Goal: Task Accomplishment & Management: Use online tool/utility

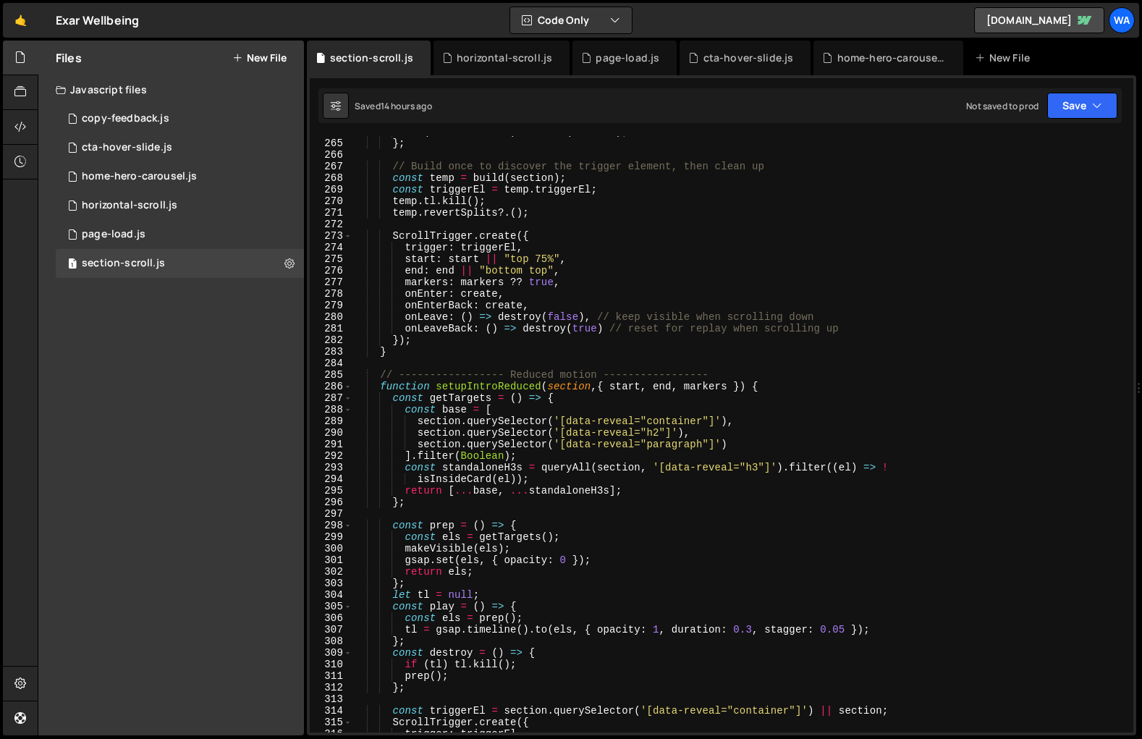
scroll to position [3056, 0]
click at [219, 463] on div "Files New File Javascript files 1 copy-feedback.js 0 5 cta-hover-slide.js 0 1 h…" at bounding box center [171, 388] width 266 height 695
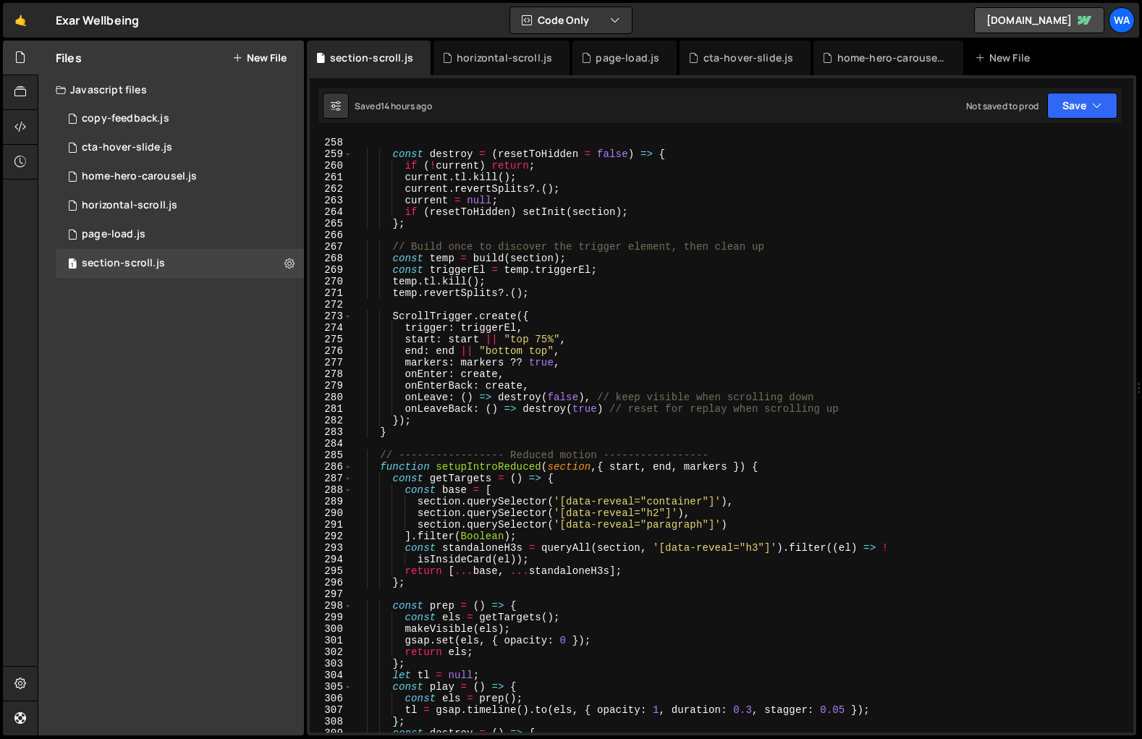
scroll to position [2982, 0]
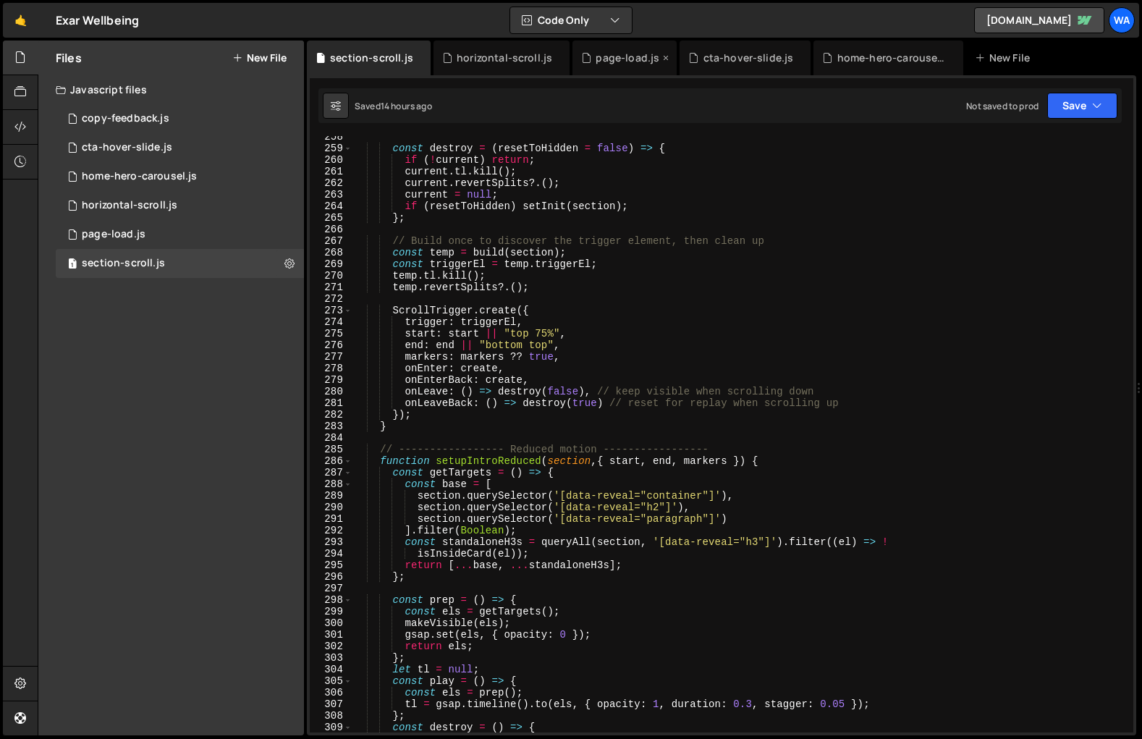
click at [624, 62] on div "page-load.js" at bounding box center [628, 58] width 64 height 14
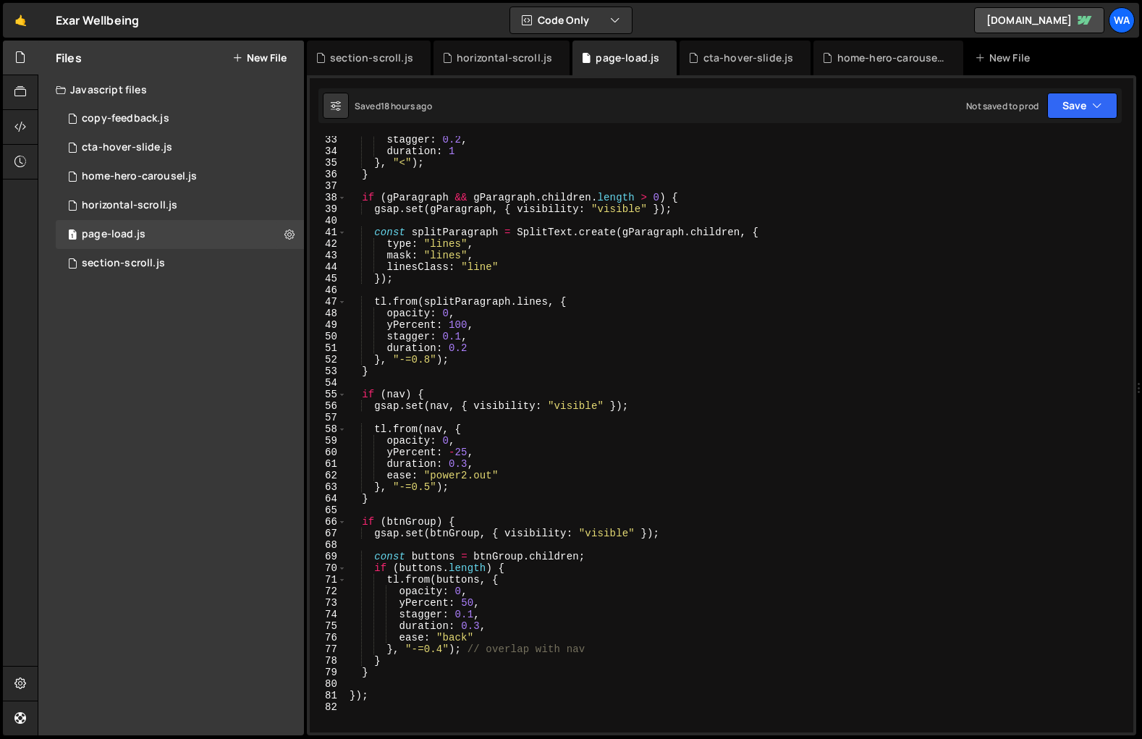
scroll to position [373, 0]
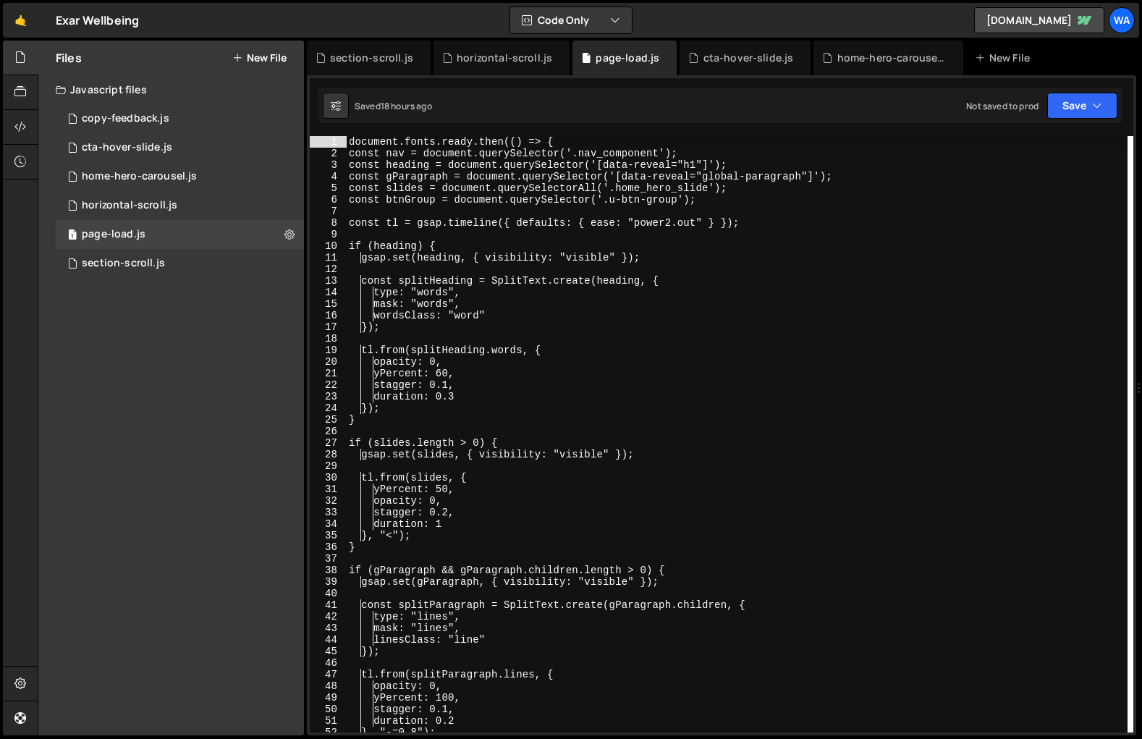
scroll to position [310, 0]
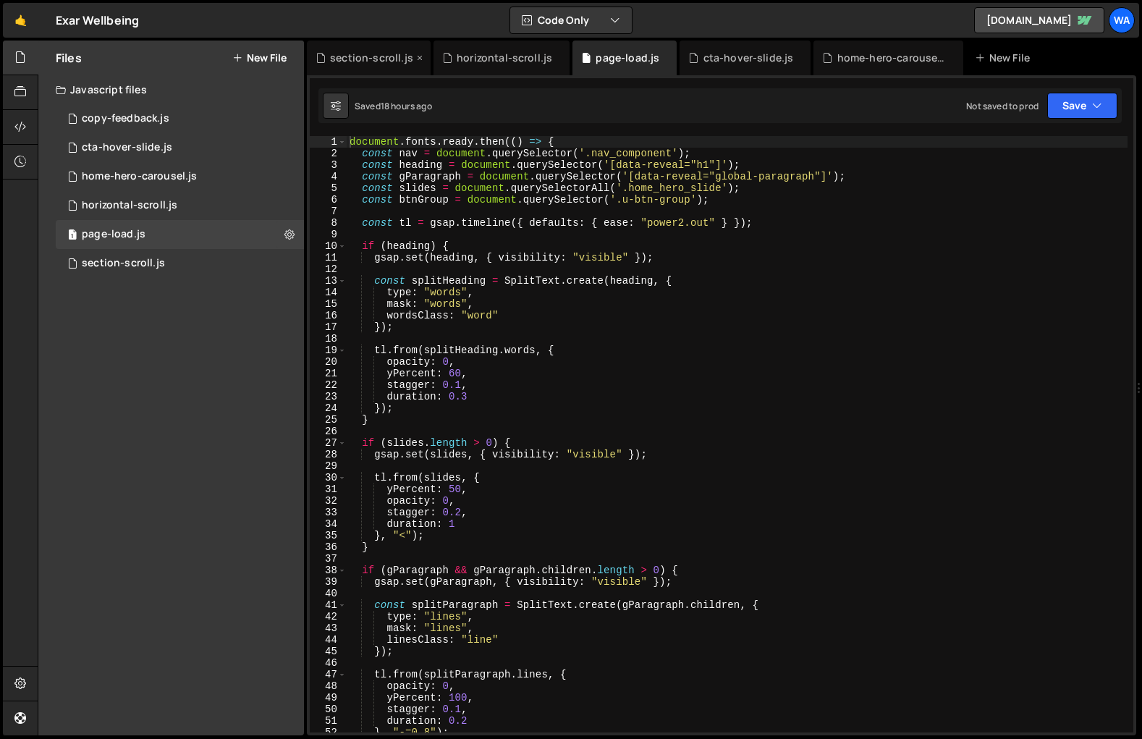
click at [358, 62] on div "section-scroll.js" at bounding box center [371, 58] width 83 height 14
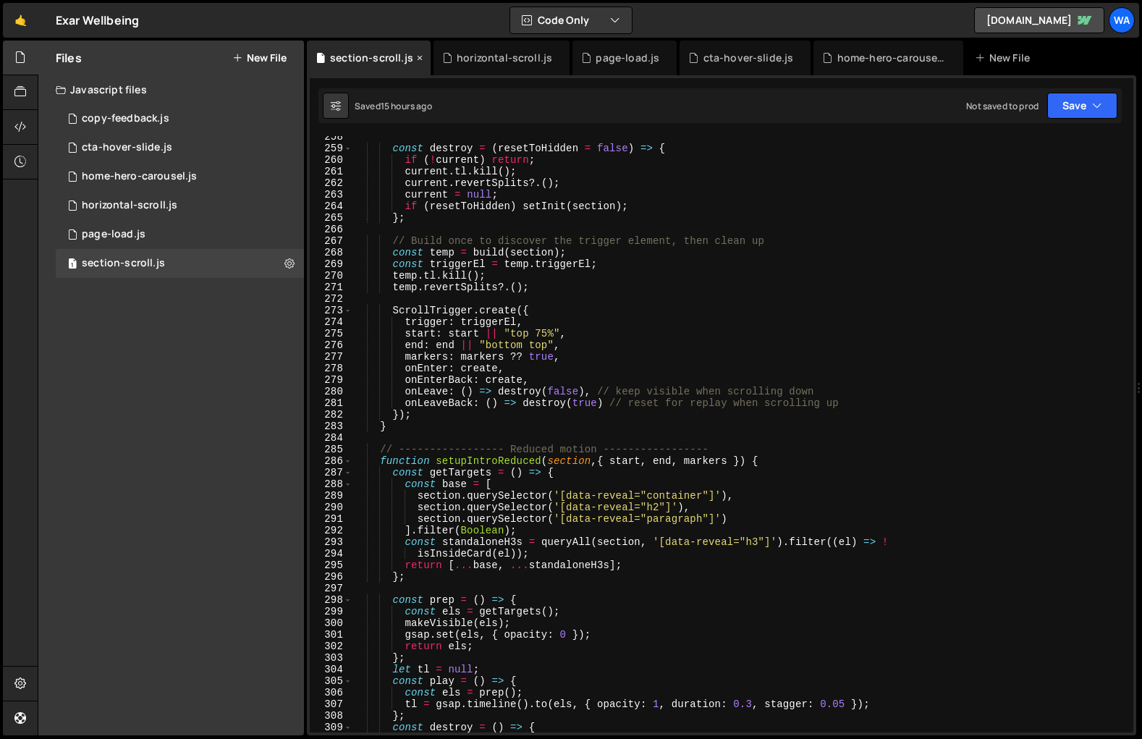
scroll to position [2982, 0]
click at [919, 342] on div "const destroy = ( resetToHidden = false ) => { if ( ! current ) return ; curren…" at bounding box center [740, 441] width 775 height 620
type textarea "});"
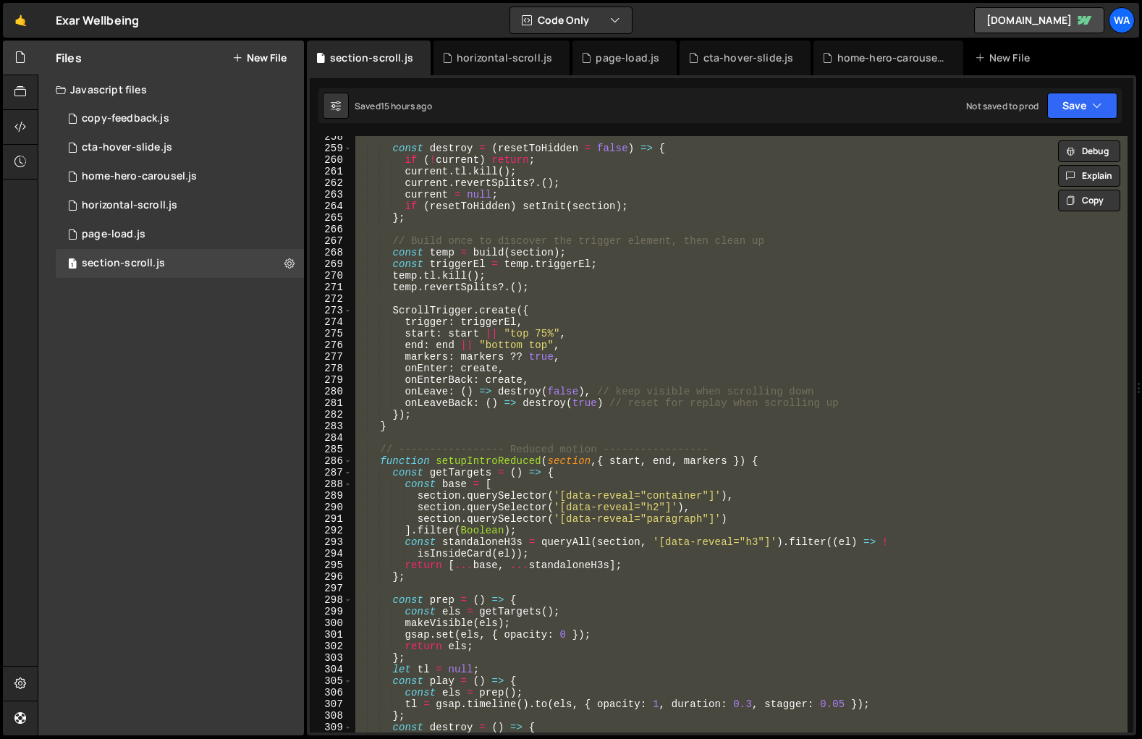
paste textarea
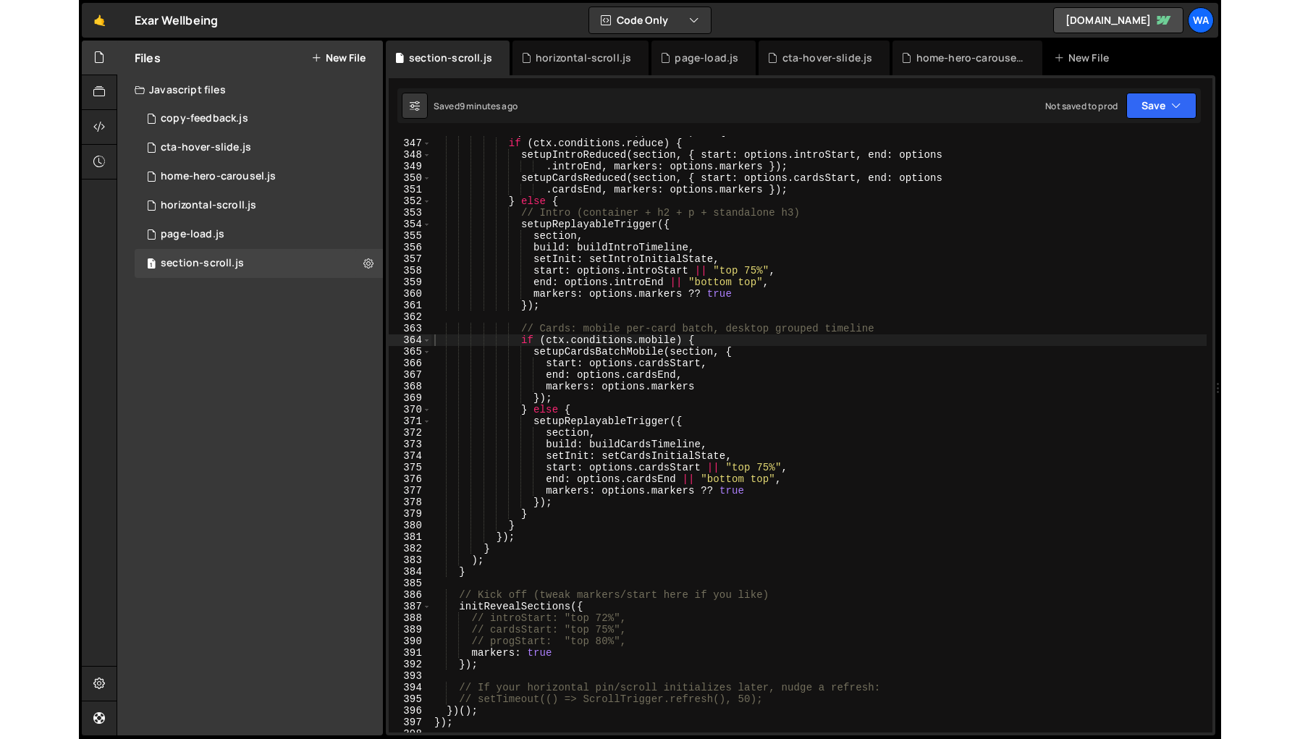
scroll to position [4185, 0]
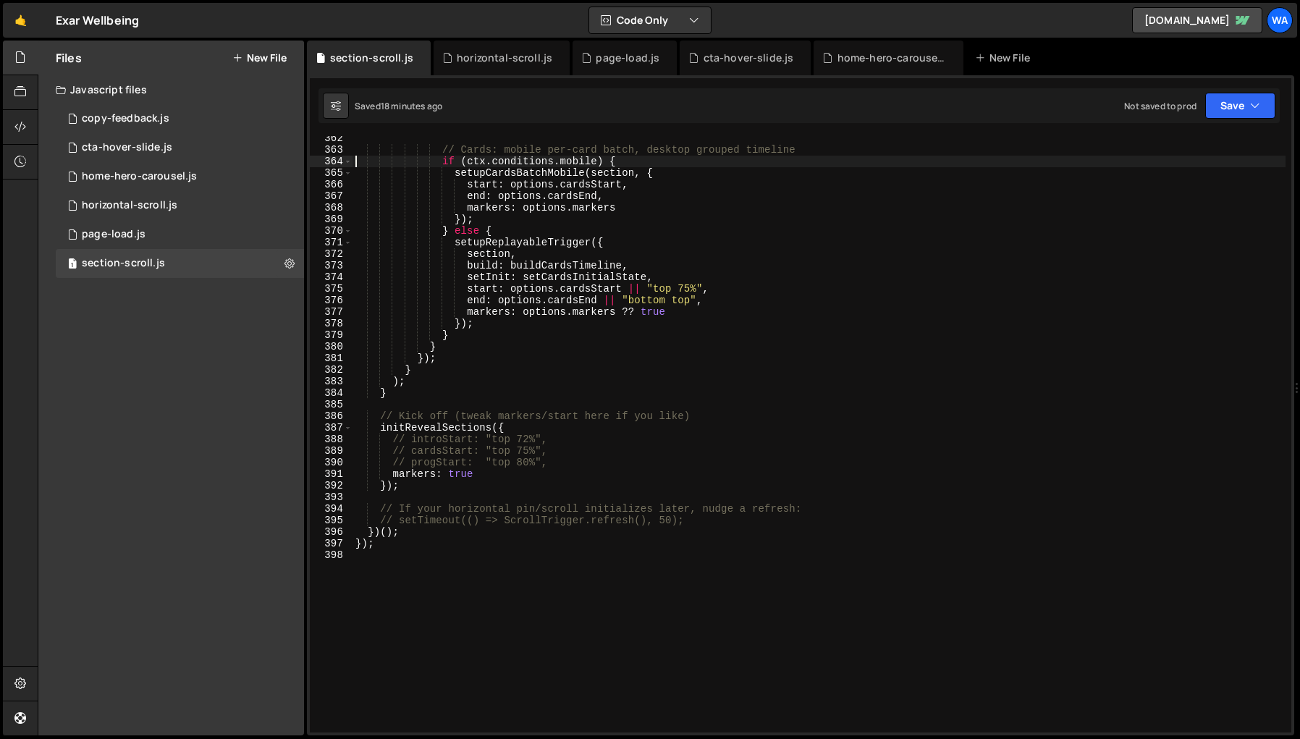
click at [890, 543] on div "// Cards: mobile per-card batch, desktop grouped timeline if ( ctx . conditions…" at bounding box center [819, 442] width 933 height 620
type textarea "});"
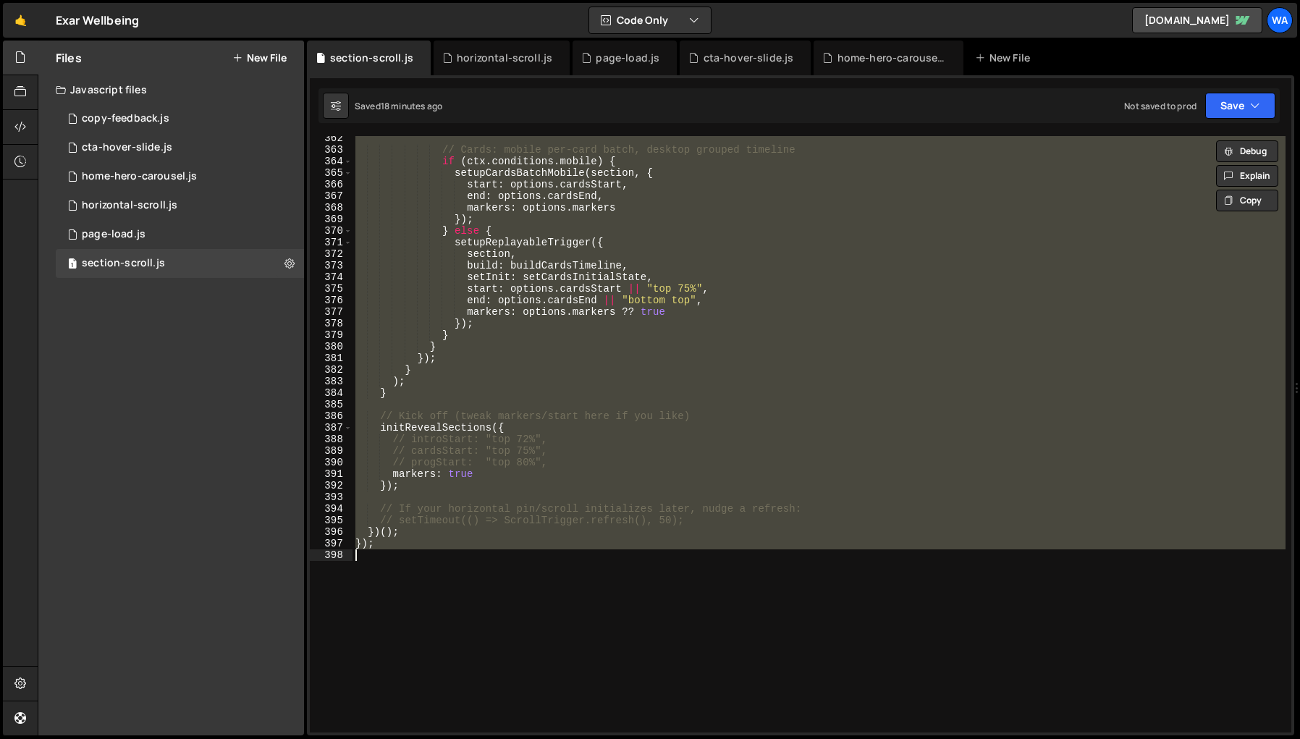
paste textarea
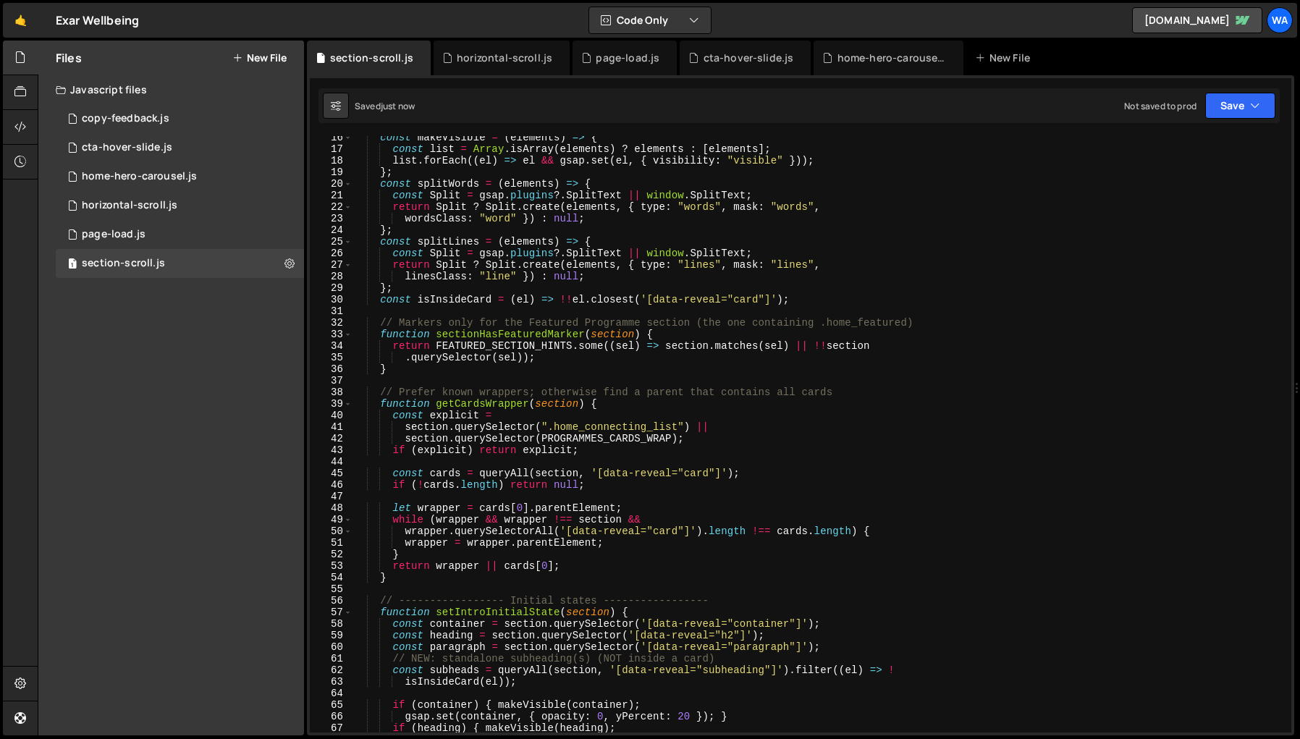
scroll to position [0, 0]
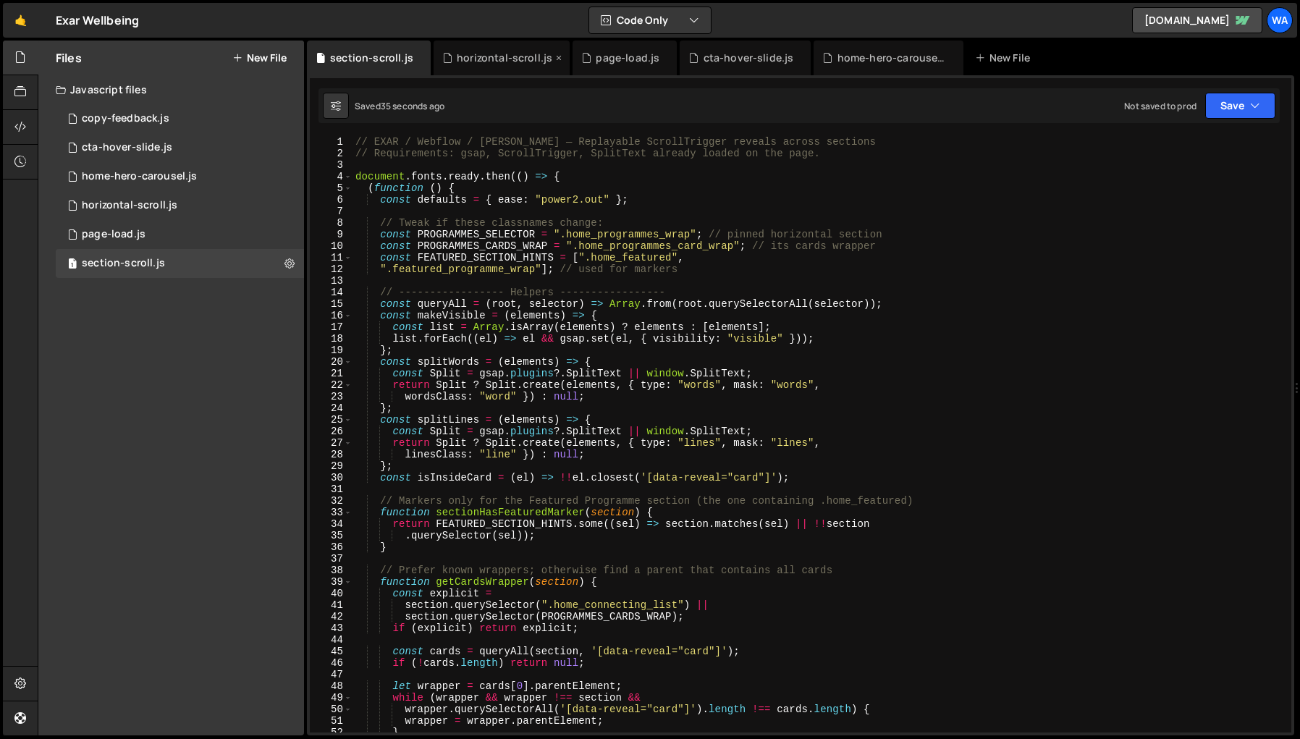
click at [509, 61] on div "horizontal-scroll.js" at bounding box center [505, 58] width 96 height 14
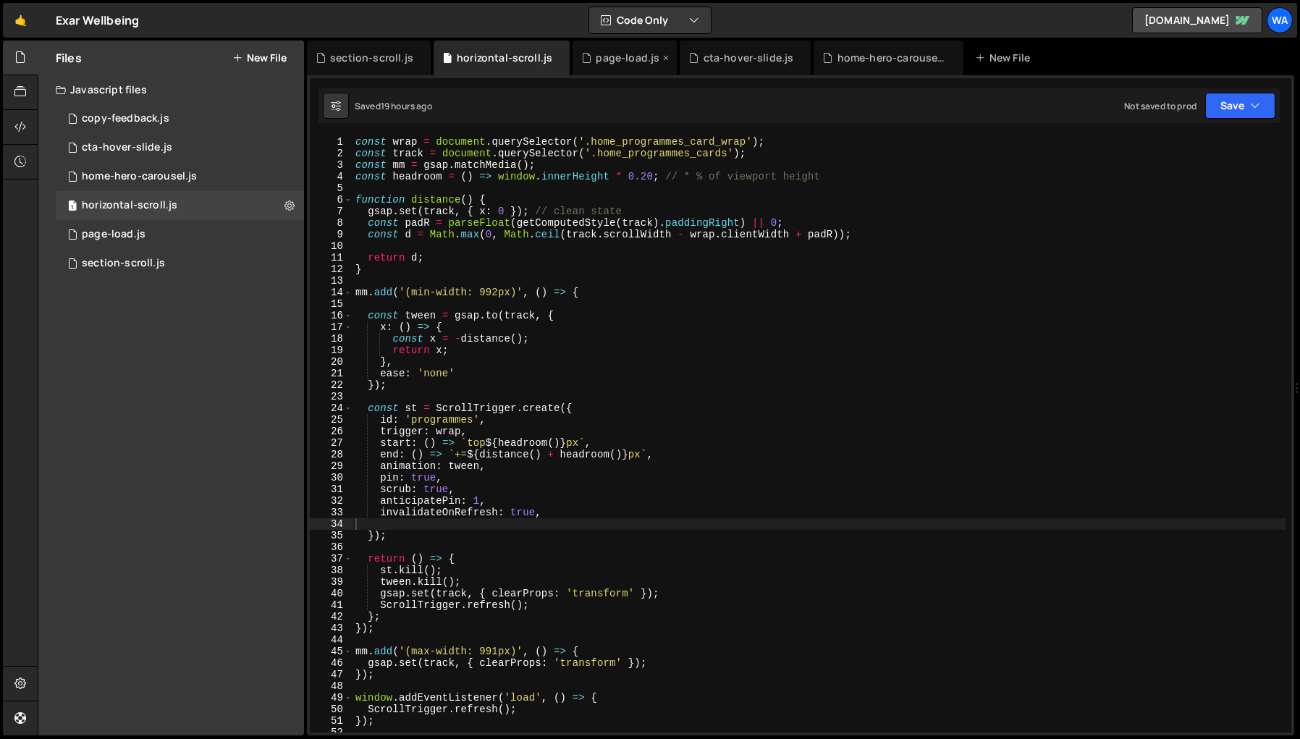
click at [624, 62] on div "page-load.js" at bounding box center [628, 58] width 64 height 14
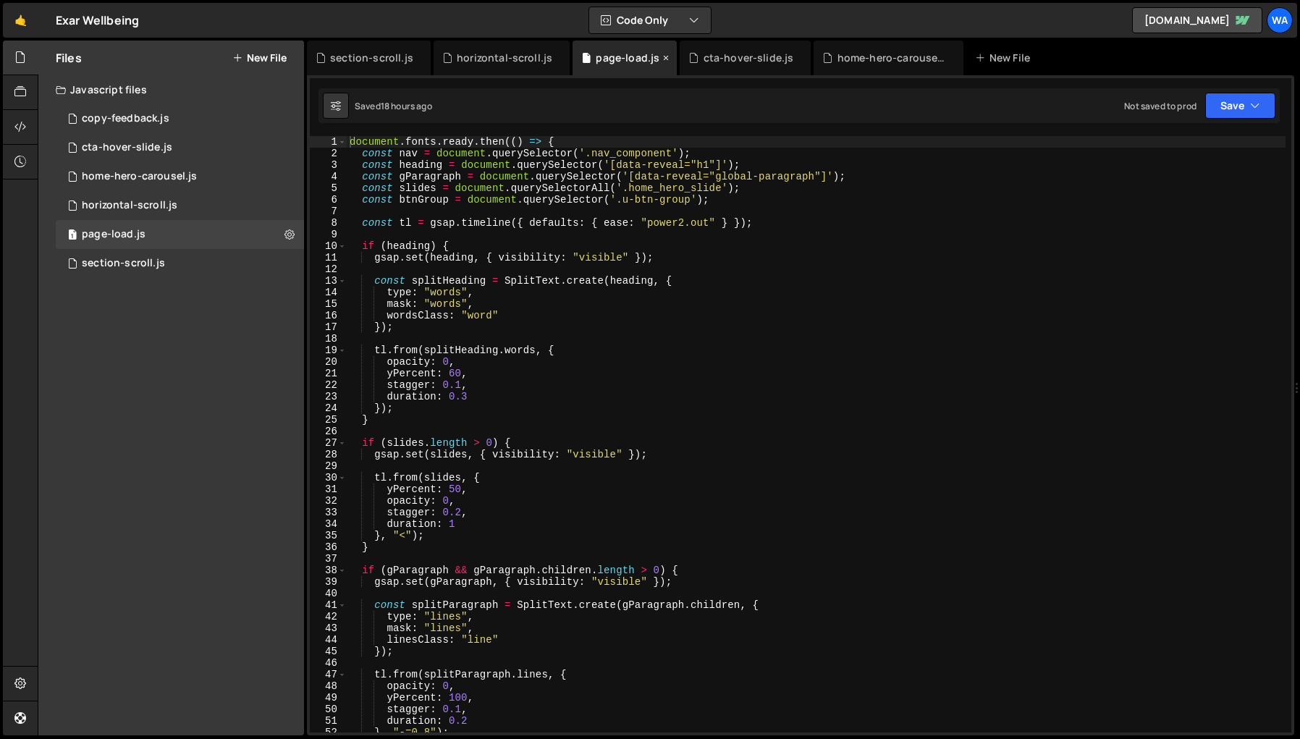
scroll to position [310, 0]
click at [361, 57] on div "section-scroll.js" at bounding box center [371, 58] width 83 height 14
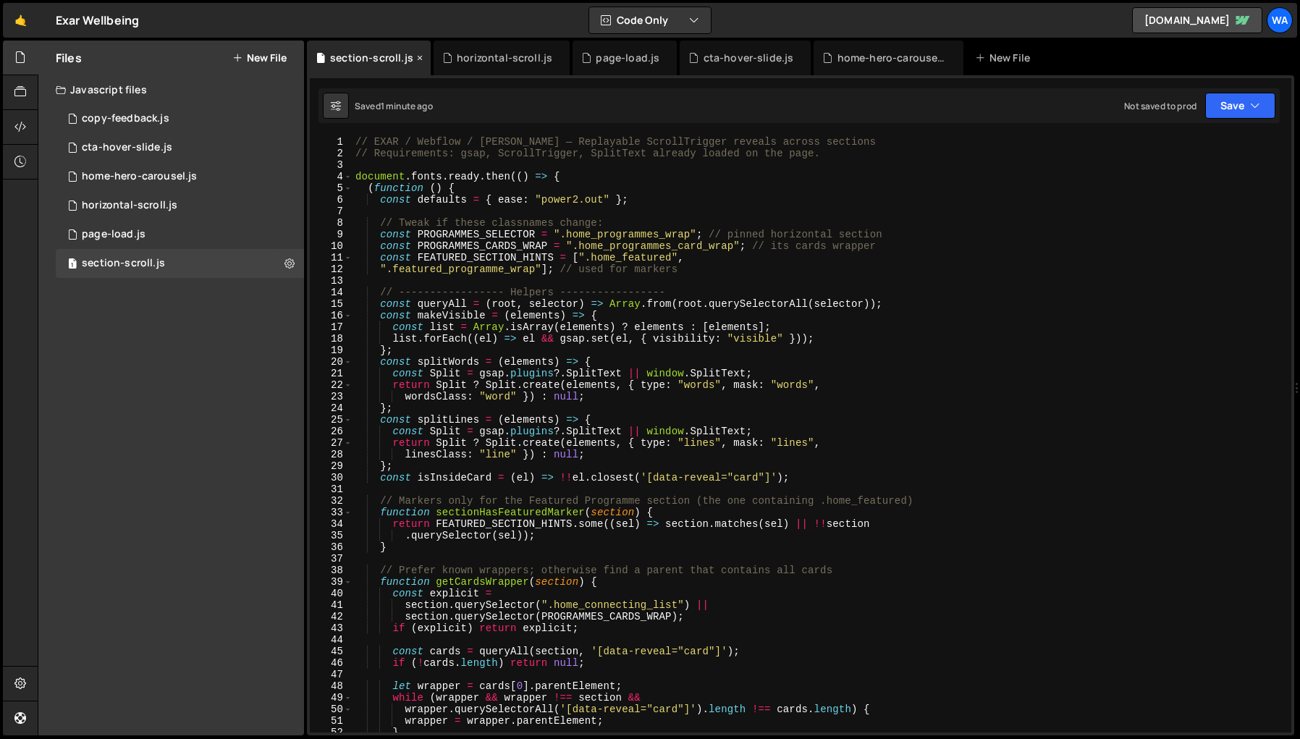
scroll to position [0, 0]
click at [1116, 315] on div "// EXAR / Webflow / [PERSON_NAME] — Replayable ScrollTrigger reveals across sec…" at bounding box center [819, 446] width 933 height 620
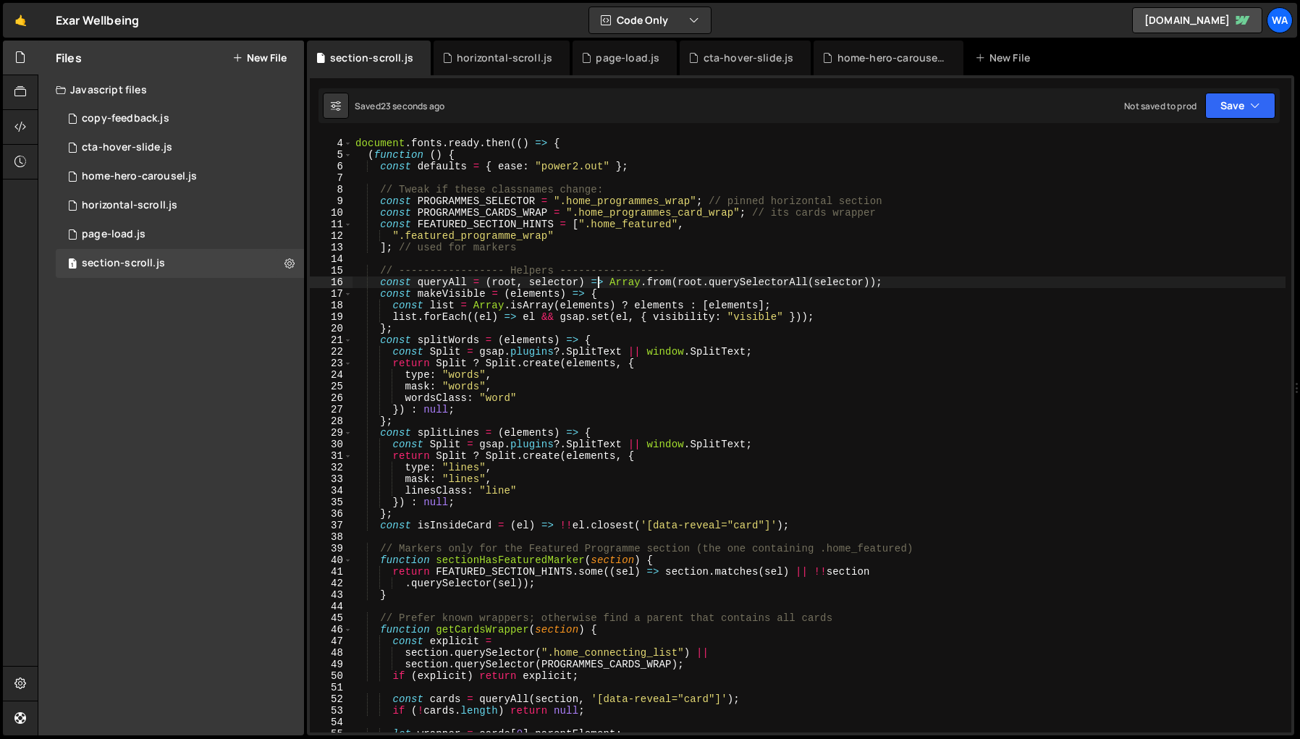
scroll to position [39, 0]
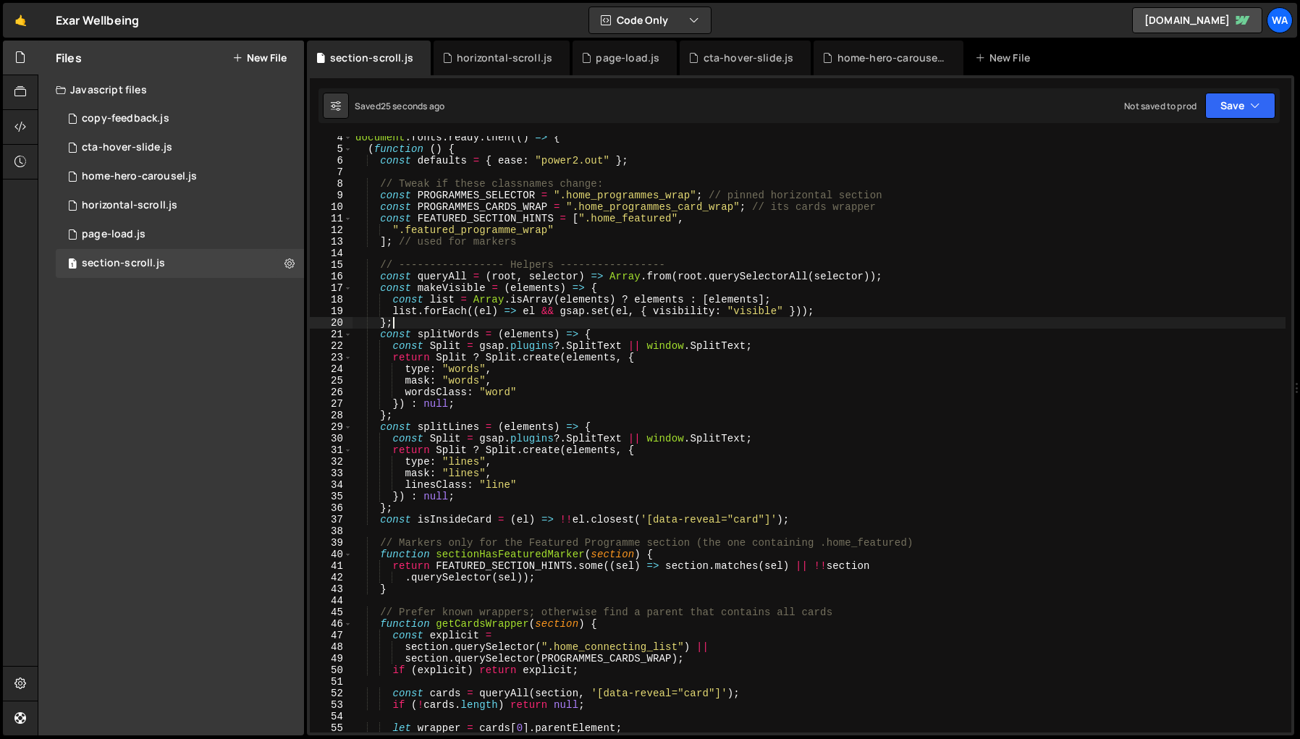
click at [1119, 321] on div "document . fonts . ready . then (( ) => { ( function ( ) { const defaults = { e…" at bounding box center [819, 442] width 933 height 620
type textarea "};"
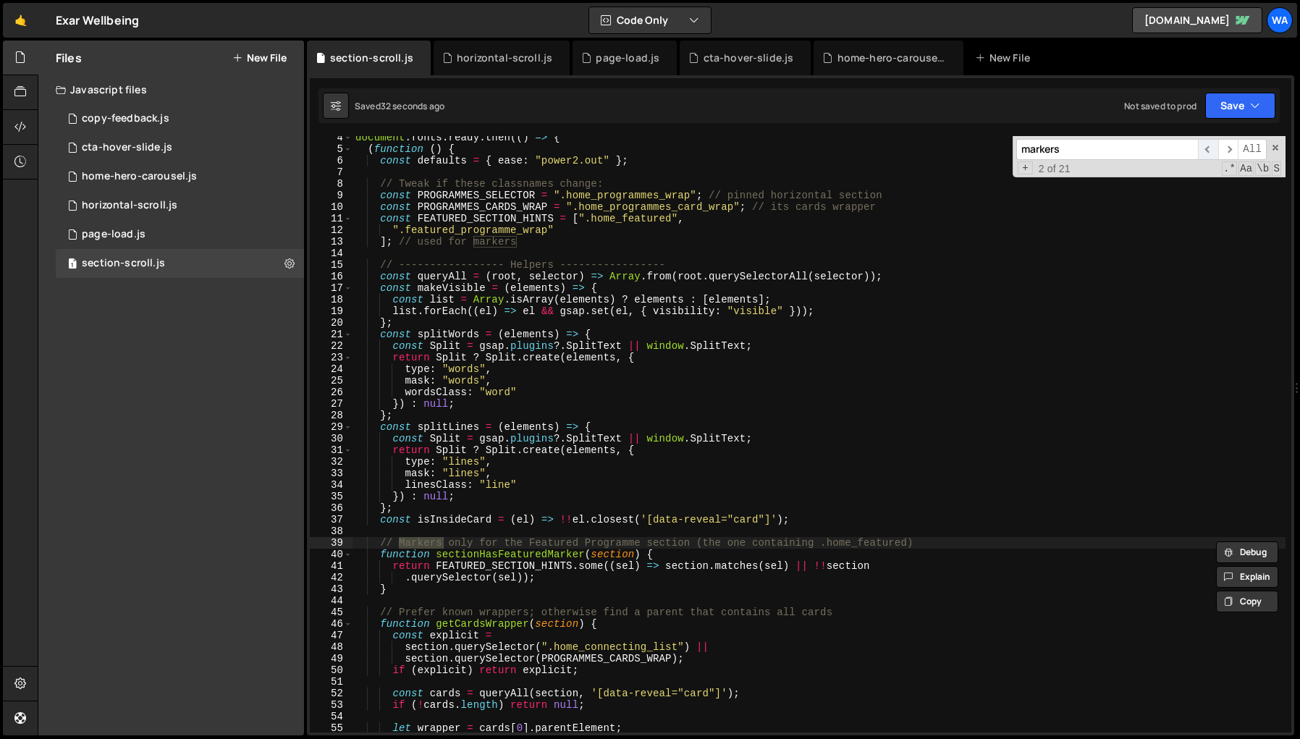
type input "markers"
click at [1142, 149] on span "​" at bounding box center [1208, 149] width 20 height 21
click at [1142, 149] on span "​" at bounding box center [1228, 149] width 20 height 21
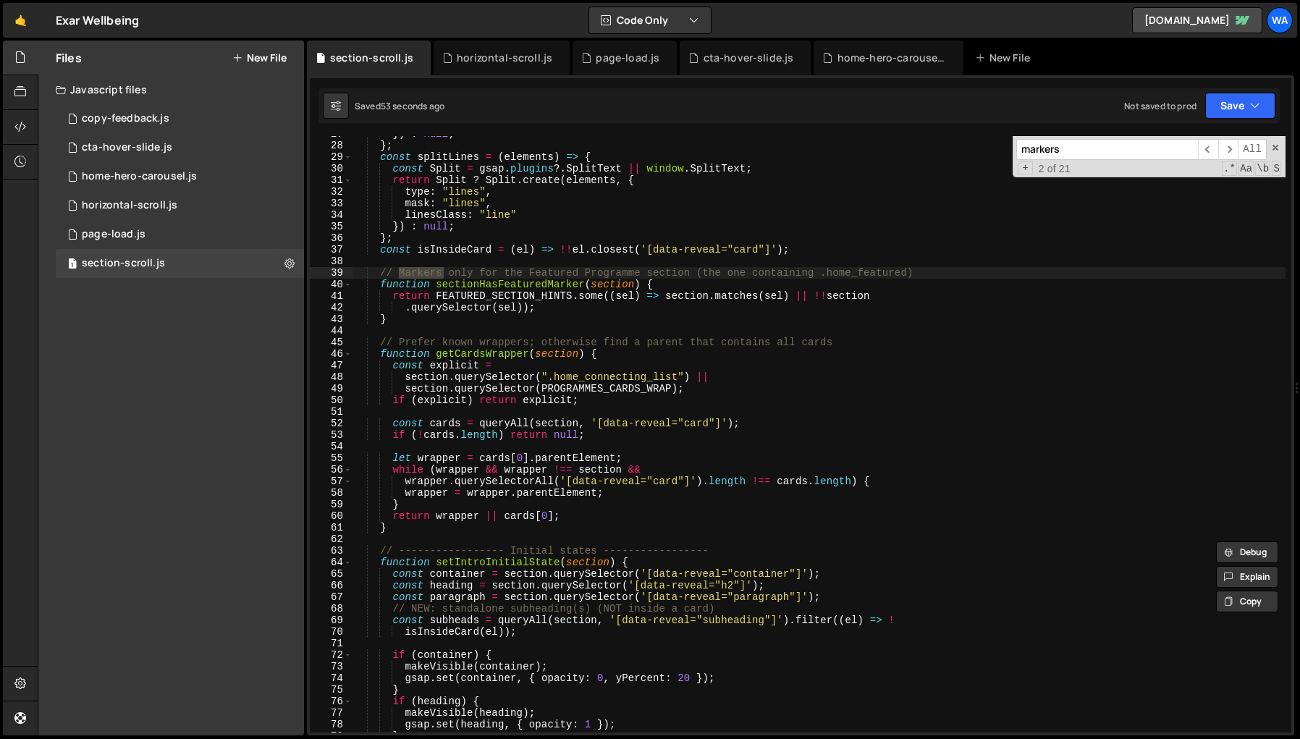
scroll to position [309, 0]
click at [1142, 151] on span "​" at bounding box center [1228, 149] width 20 height 21
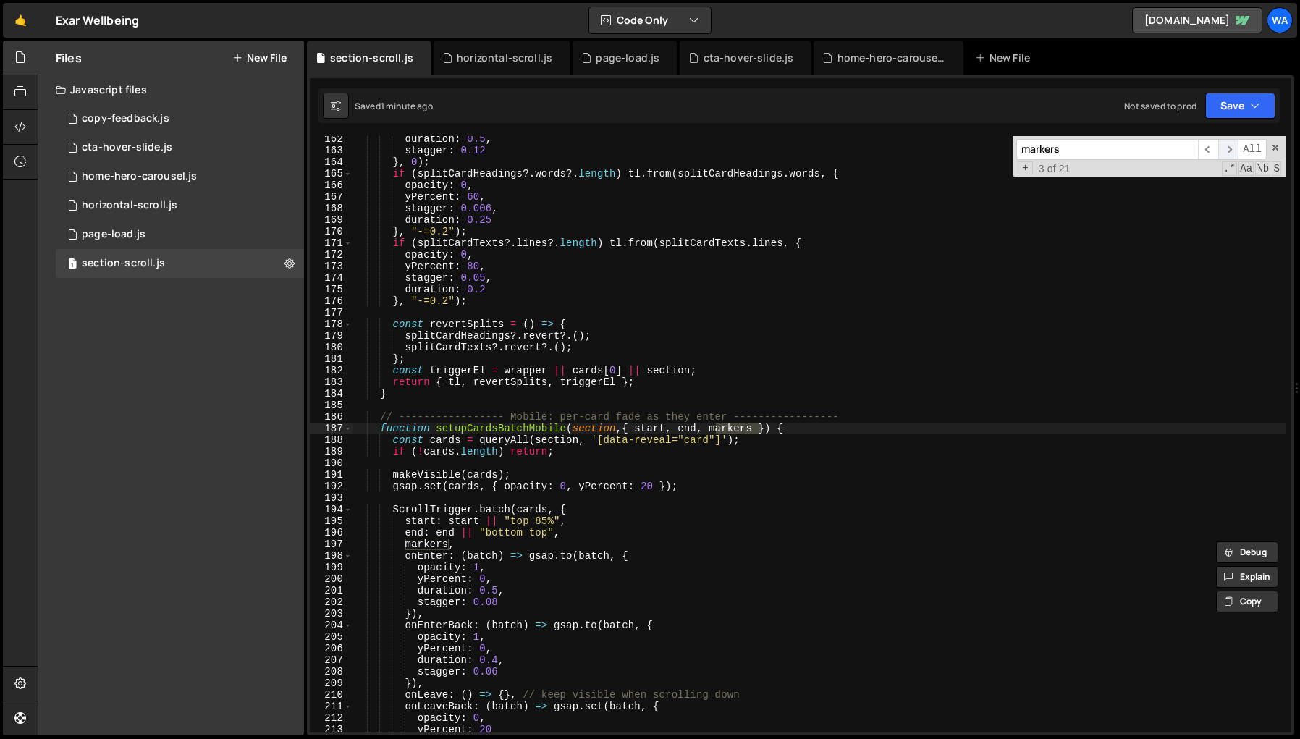
scroll to position [1868, 0]
click at [1142, 148] on span "​" at bounding box center [1228, 149] width 20 height 21
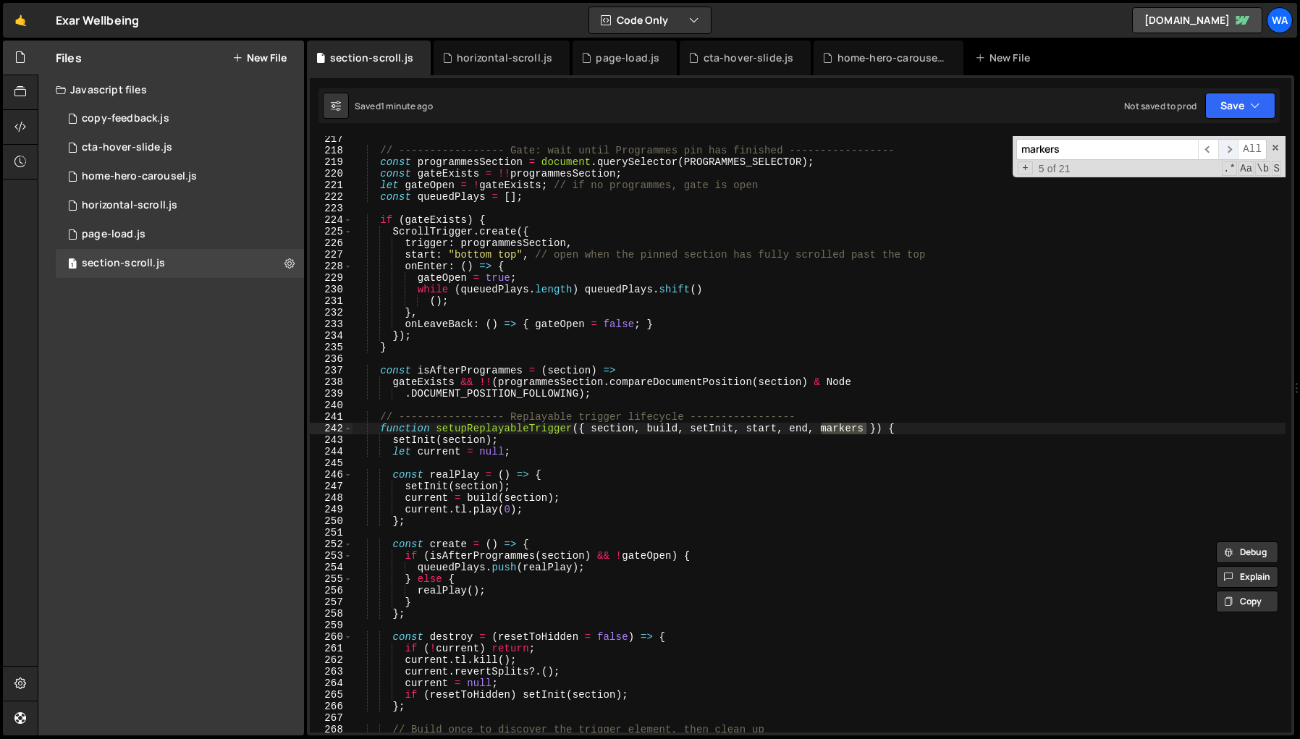
click at [1142, 148] on span "​" at bounding box center [1228, 149] width 20 height 21
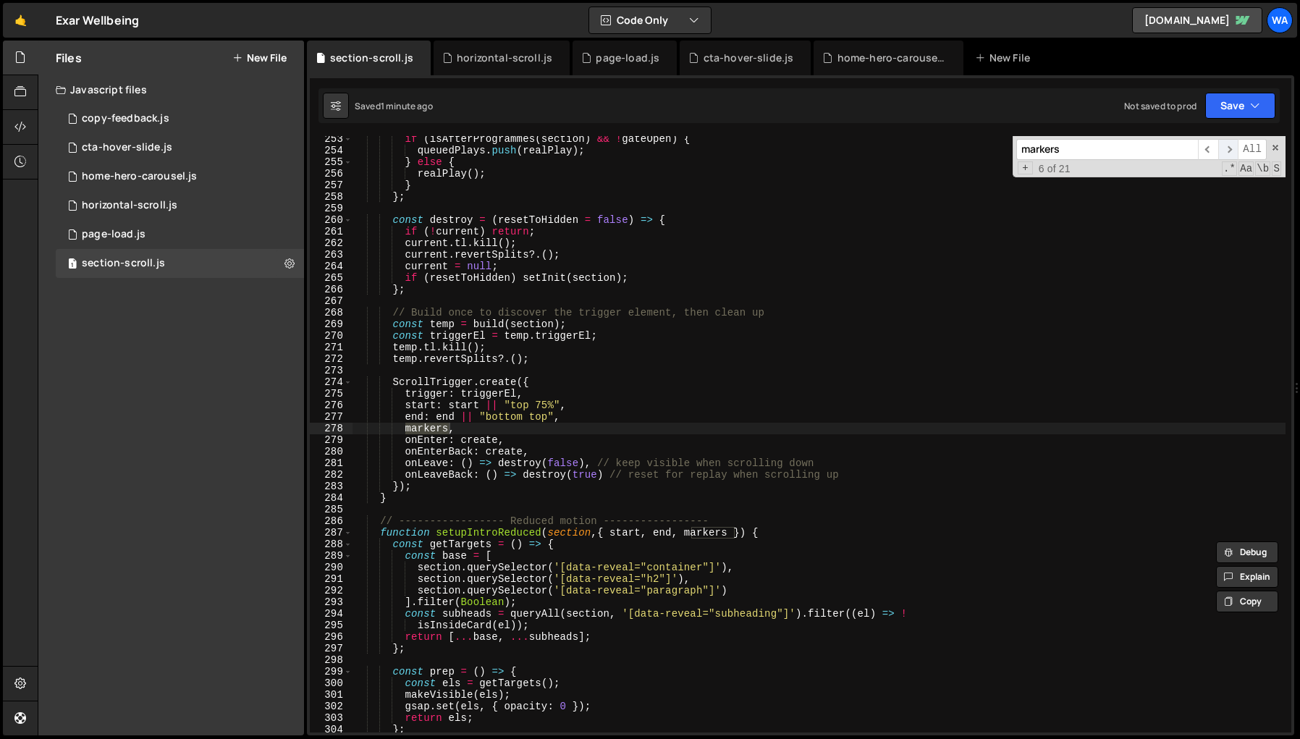
click at [1142, 148] on span "​" at bounding box center [1228, 149] width 20 height 21
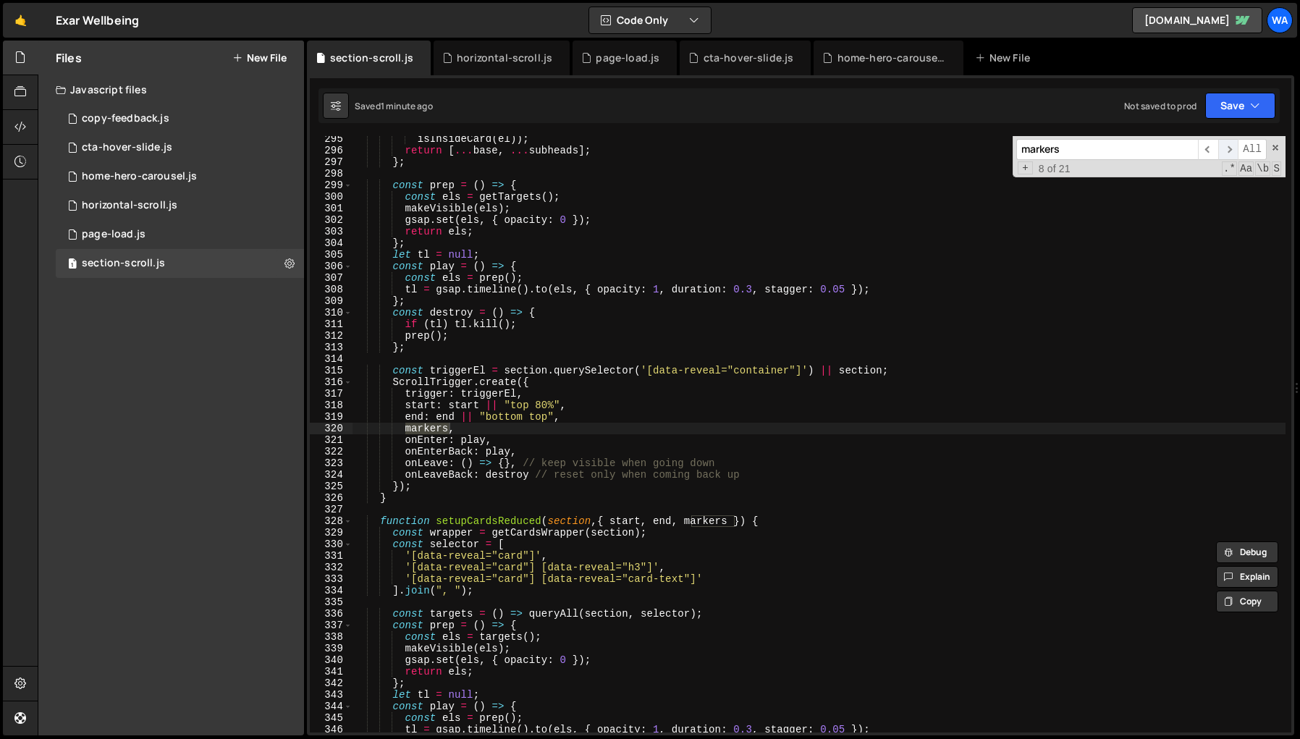
click at [1142, 148] on span "​" at bounding box center [1228, 149] width 20 height 21
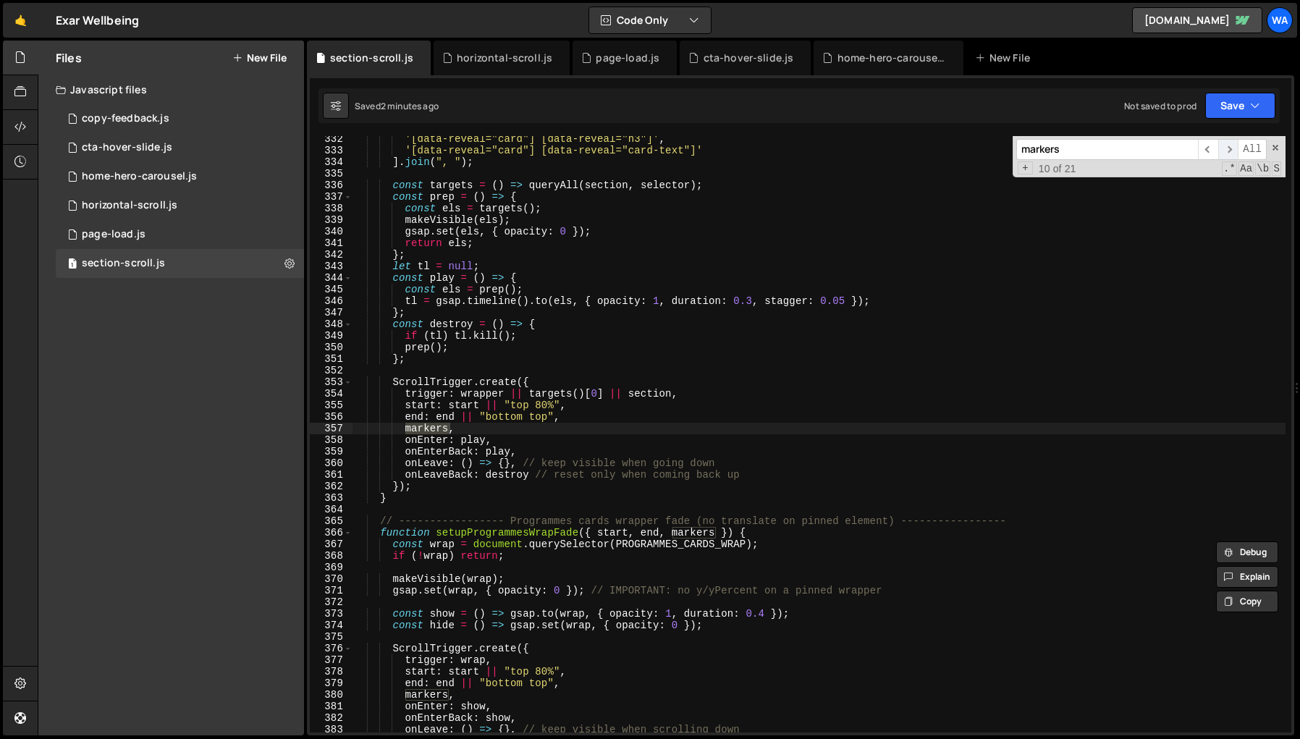
click at [1142, 148] on span "​" at bounding box center [1228, 149] width 20 height 21
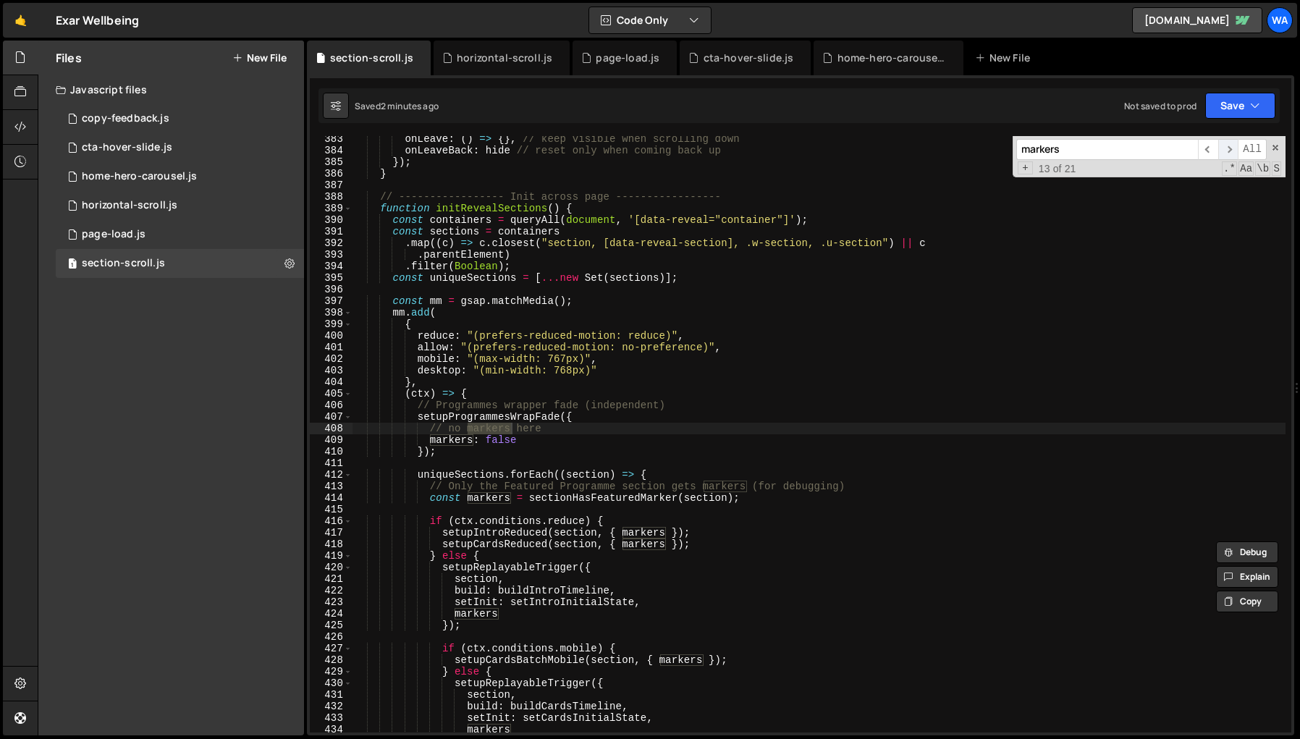
click at [1142, 146] on span "​" at bounding box center [1228, 149] width 20 height 21
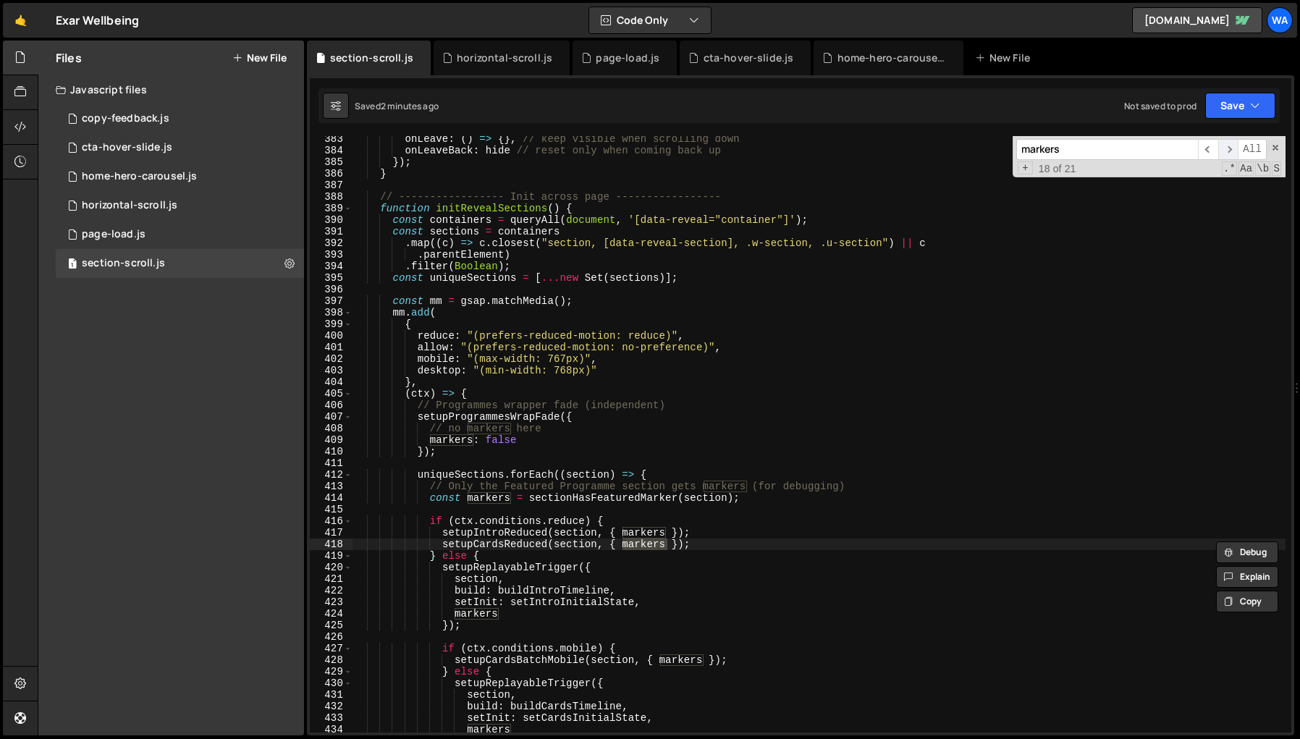
click at [1142, 146] on span "​" at bounding box center [1228, 149] width 20 height 21
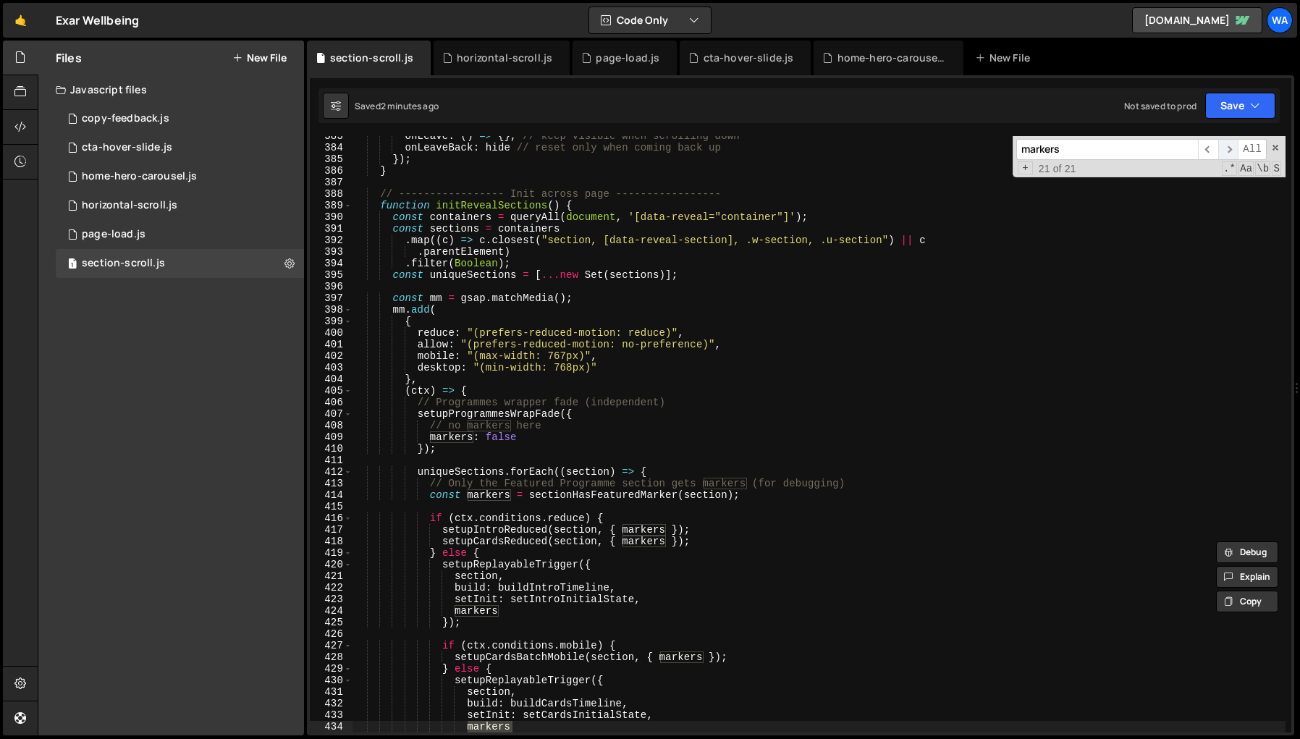
click at [1142, 146] on span "​" at bounding box center [1228, 149] width 20 height 21
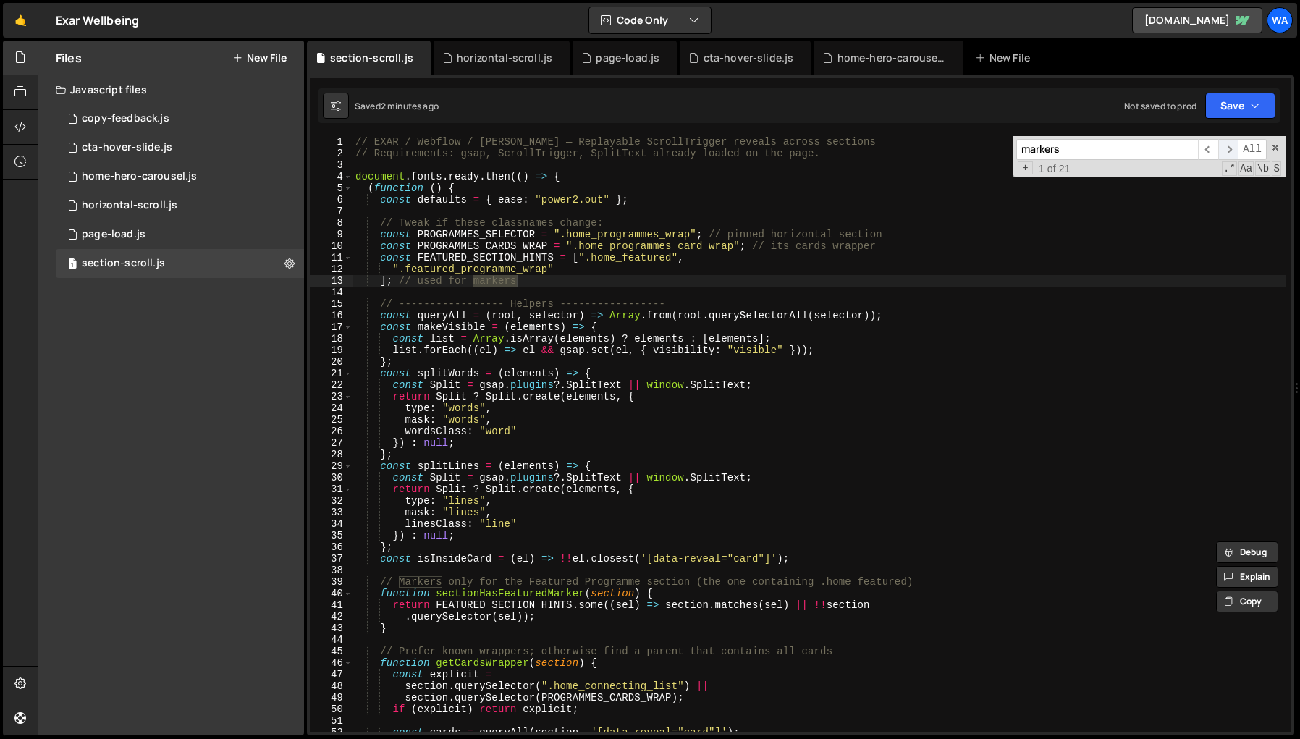
click at [1142, 146] on span "​" at bounding box center [1228, 149] width 20 height 21
click at [259, 529] on div "Files New File Javascript files 1 copy-feedback.js 0 5 cta-hover-slide.js 0 1 h…" at bounding box center [171, 388] width 266 height 695
click at [1142, 148] on span at bounding box center [1275, 148] width 10 height 10
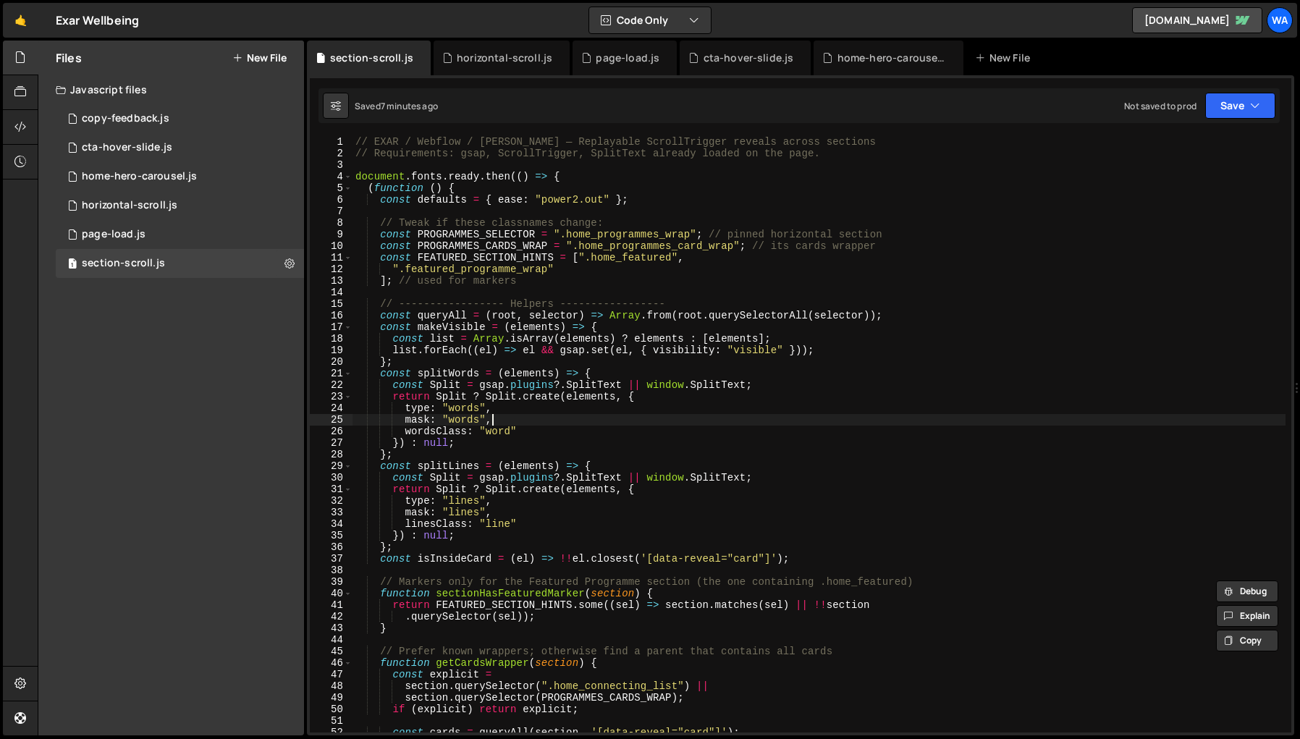
click at [977, 424] on div "// EXAR / Webflow / [PERSON_NAME] — Replayable ScrollTrigger reveals across sec…" at bounding box center [819, 446] width 933 height 620
type textarea "});"
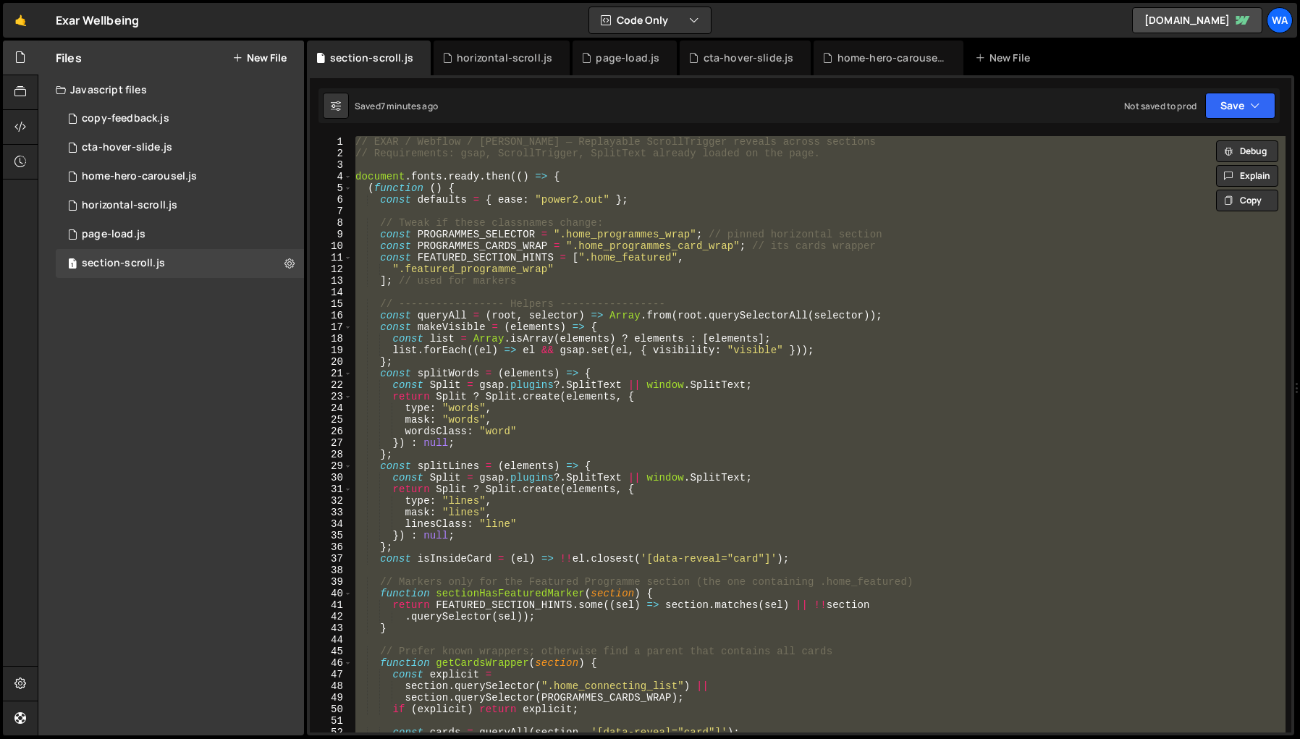
paste textarea
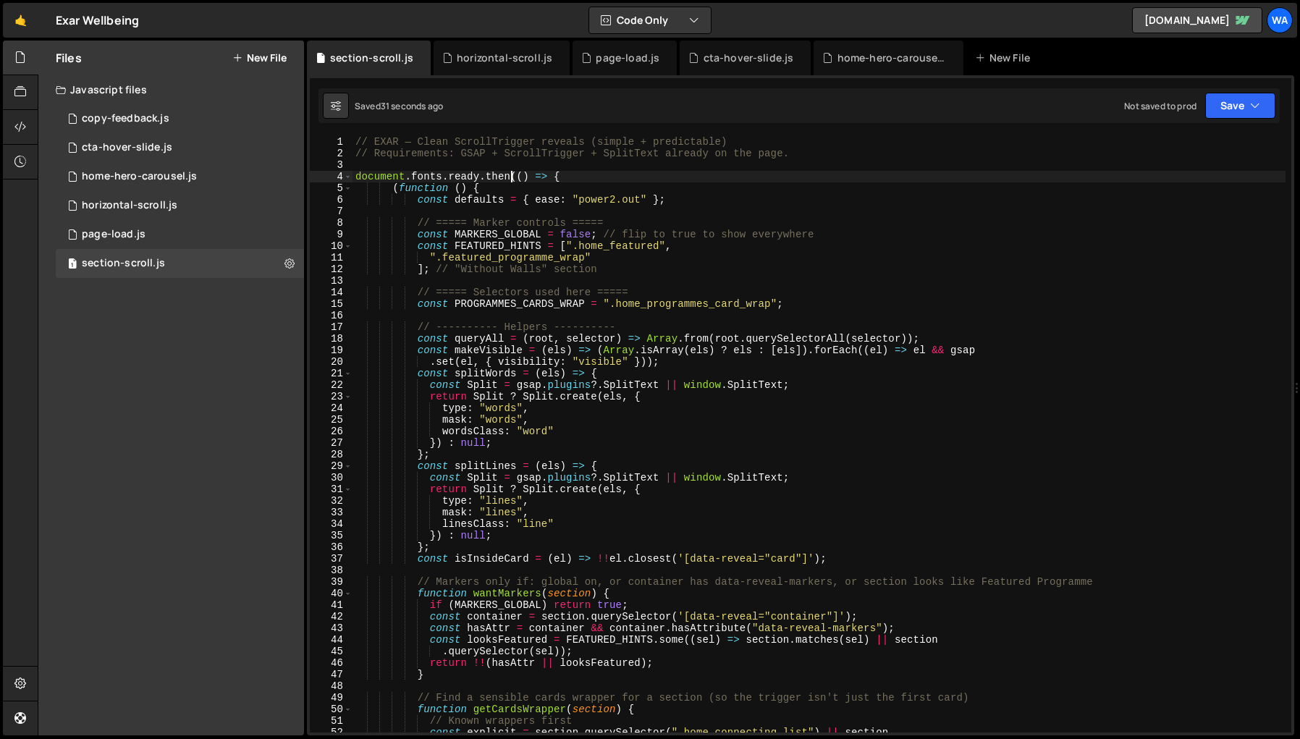
click at [513, 177] on div "// EXAR — Clean ScrollTrigger reveals (simple + predictable) // Requirements: G…" at bounding box center [819, 446] width 933 height 620
type textarea "document.fonts.ready.then(() => {"
click at [557, 180] on div "// EXAR — Clean ScrollTrigger reveals (simple + predictable) // Requirements: G…" at bounding box center [819, 446] width 933 height 620
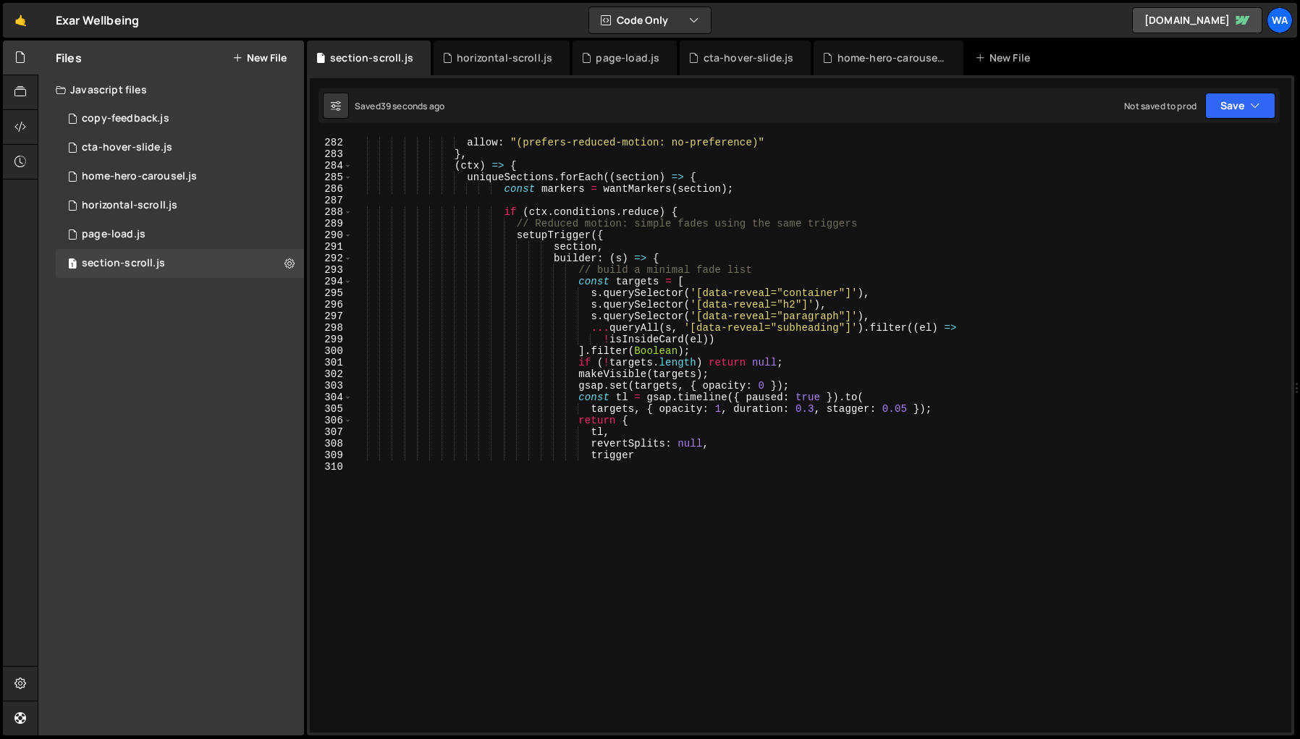
scroll to position [3254, 0]
click at [495, 512] on div "mobile : "(max-width: 767px)" , allow : "(prefers-reduced-motion: no-preference…" at bounding box center [819, 435] width 933 height 620
click at [947, 591] on div "mobile : "(max-width: 767px)" , allow : "(prefers-reduced-motion: no-preference…" at bounding box center [819, 435] width 933 height 620
type textarea "trigger"
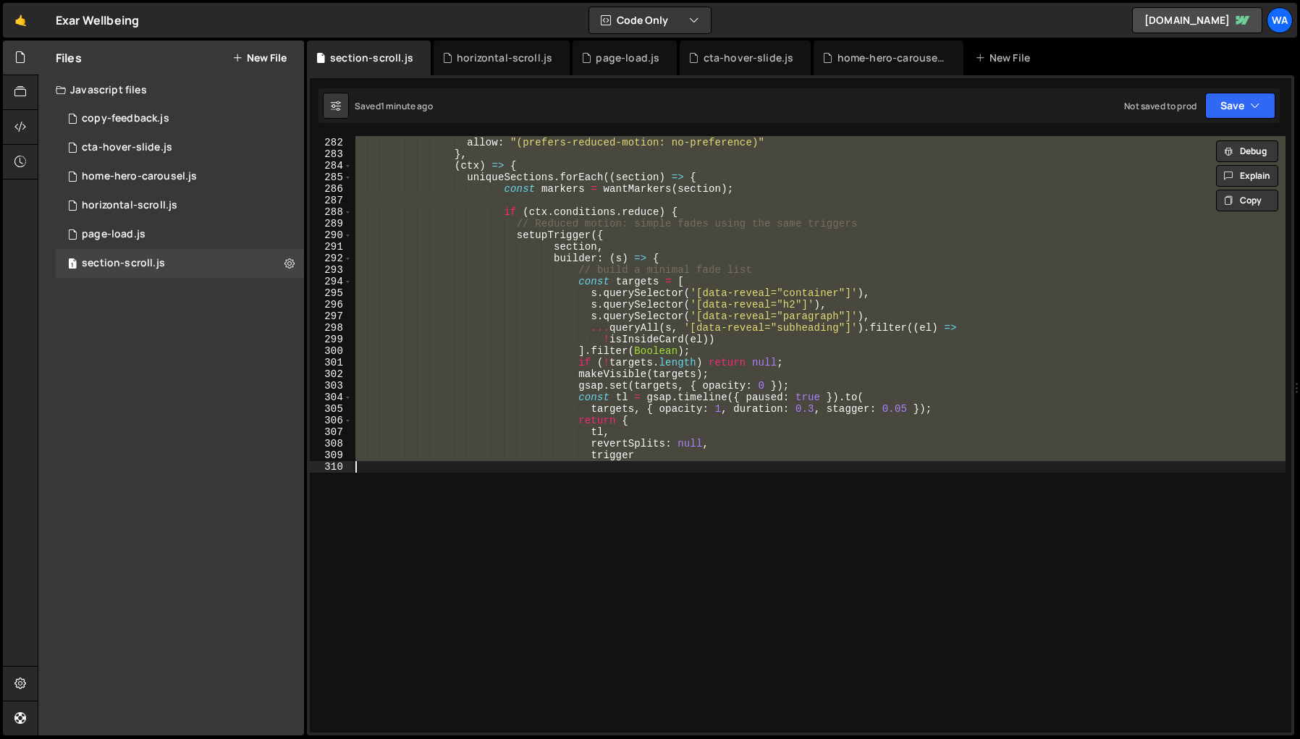
paste textarea
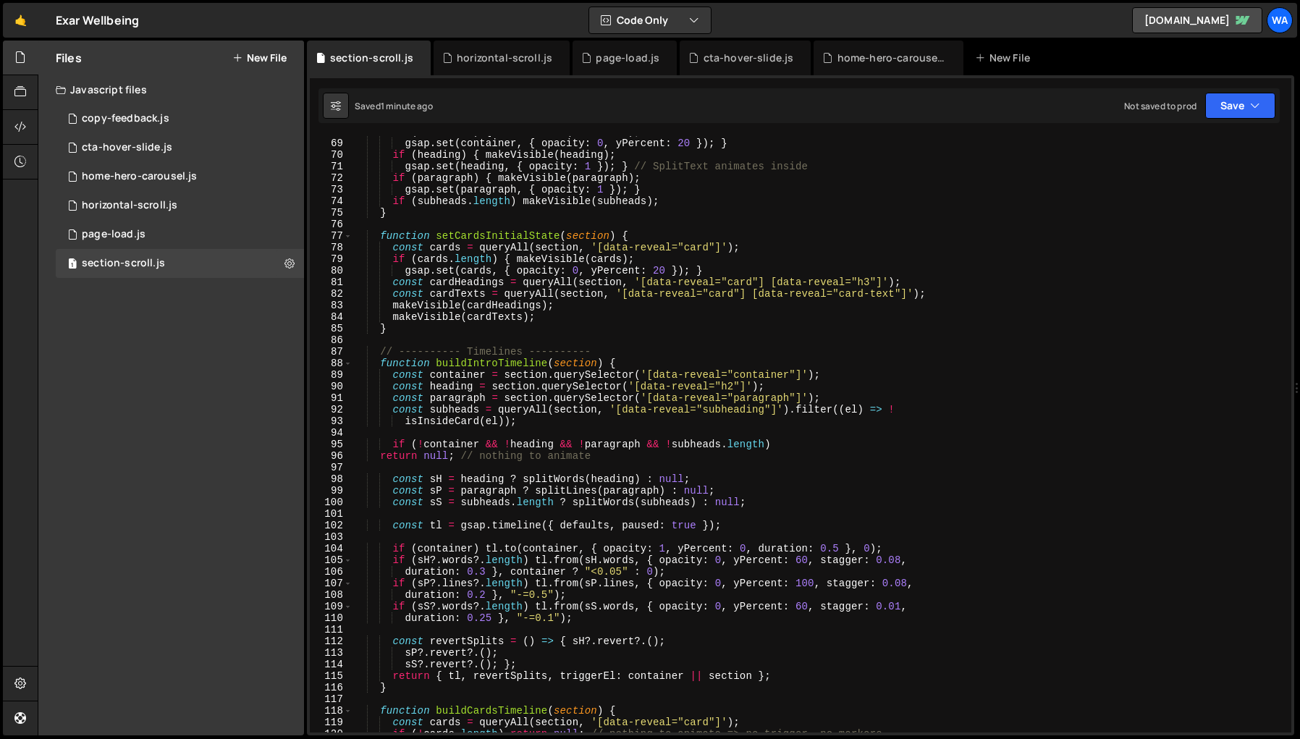
scroll to position [852, 0]
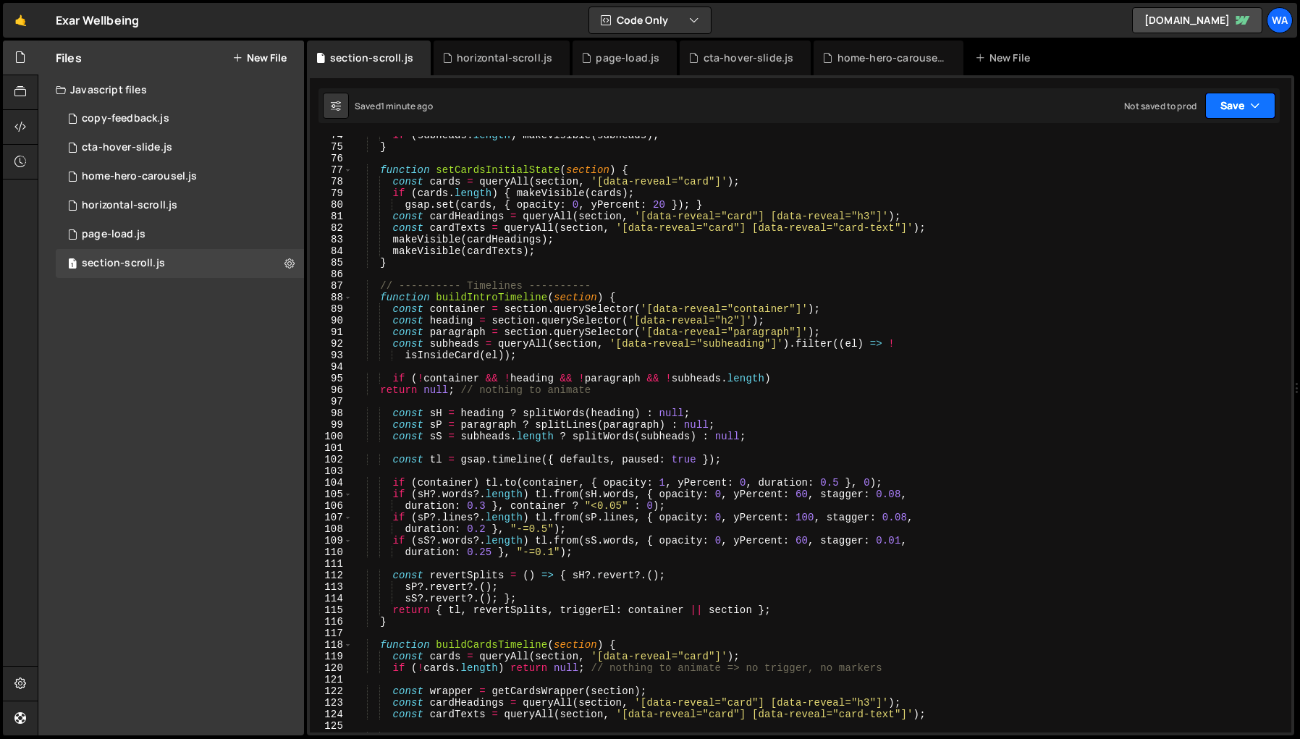
click at [1142, 106] on button "Save" at bounding box center [1240, 106] width 70 height 26
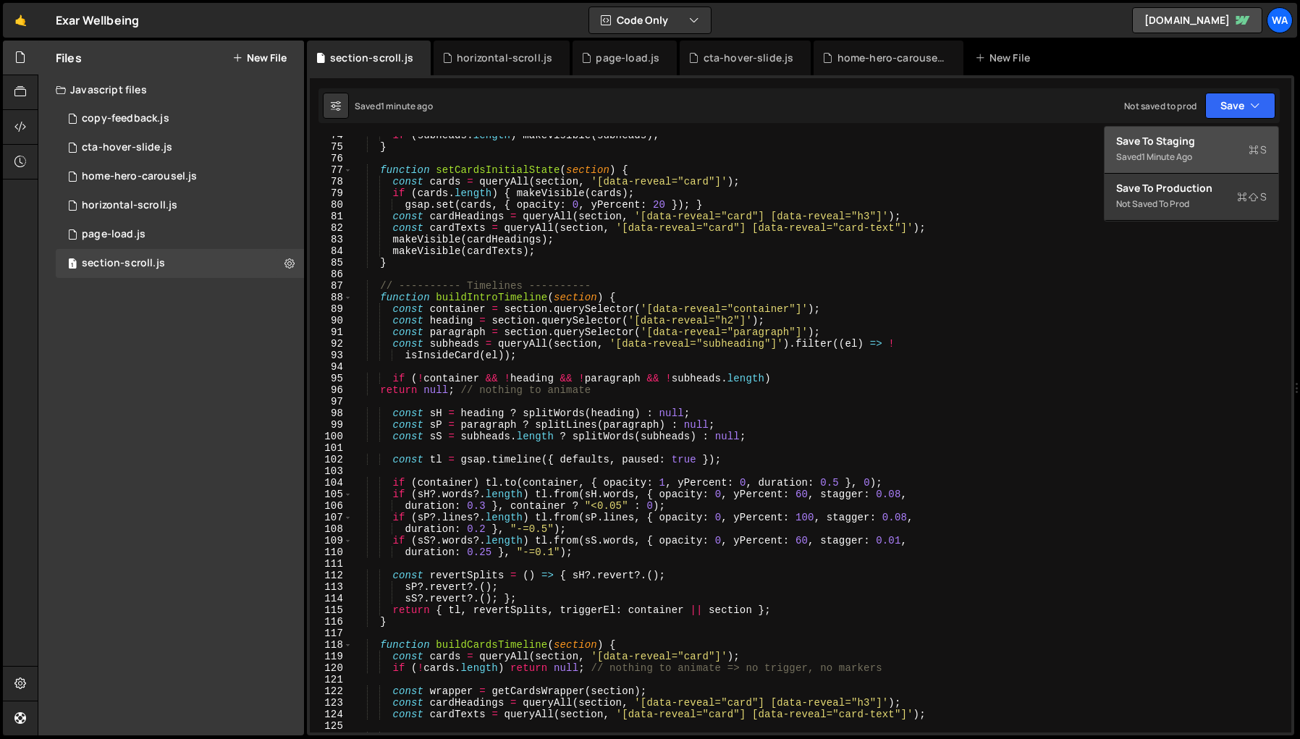
click at [1142, 148] on div "Saved 1 minute ago" at bounding box center [1191, 156] width 151 height 17
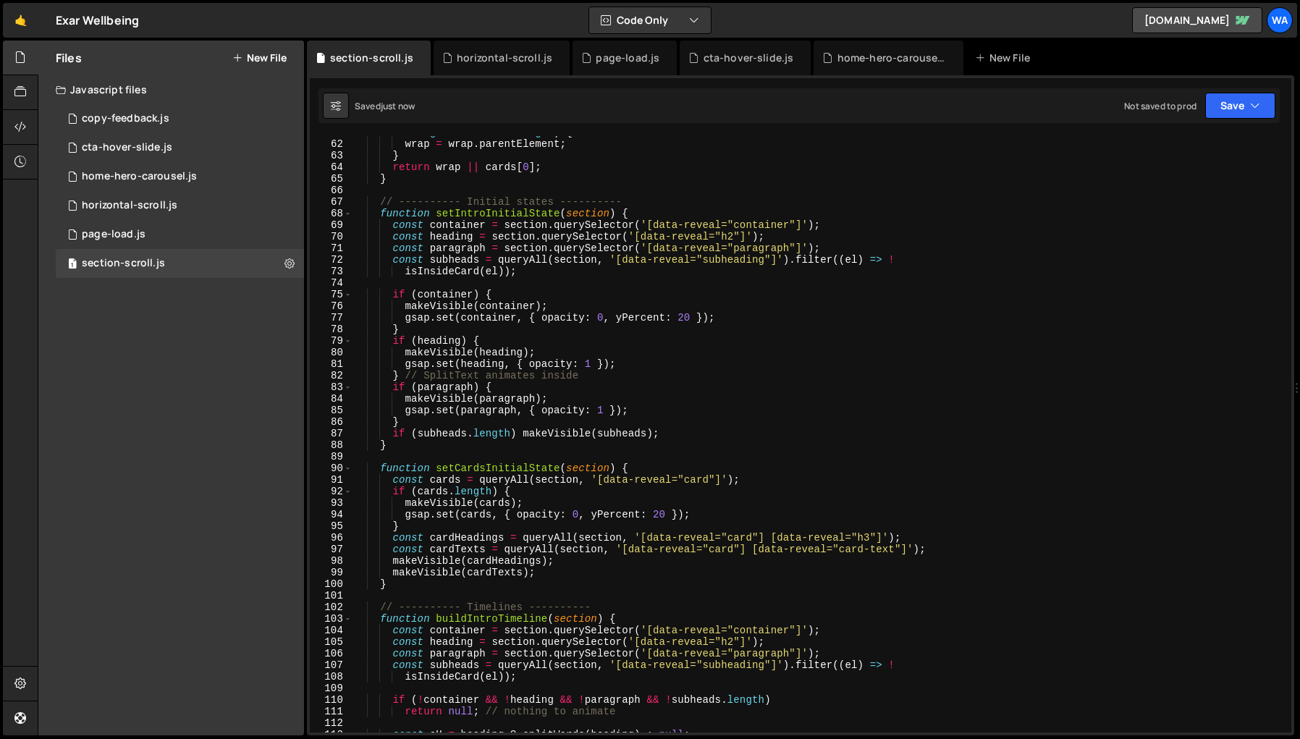
scroll to position [222, 0]
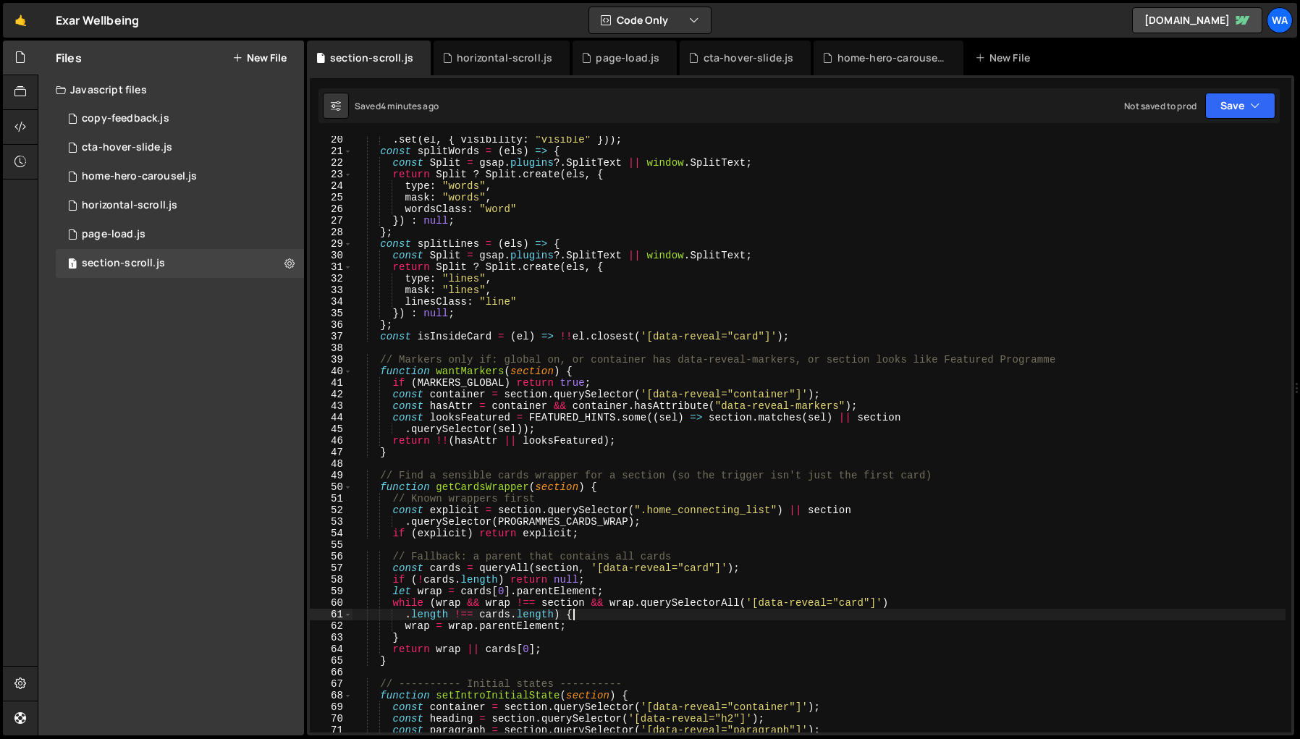
click at [963, 610] on div ". set ( el , { visibility : "visible" })) ; const splitWords = ( els ) => { con…" at bounding box center [819, 444] width 933 height 620
type textarea "});"
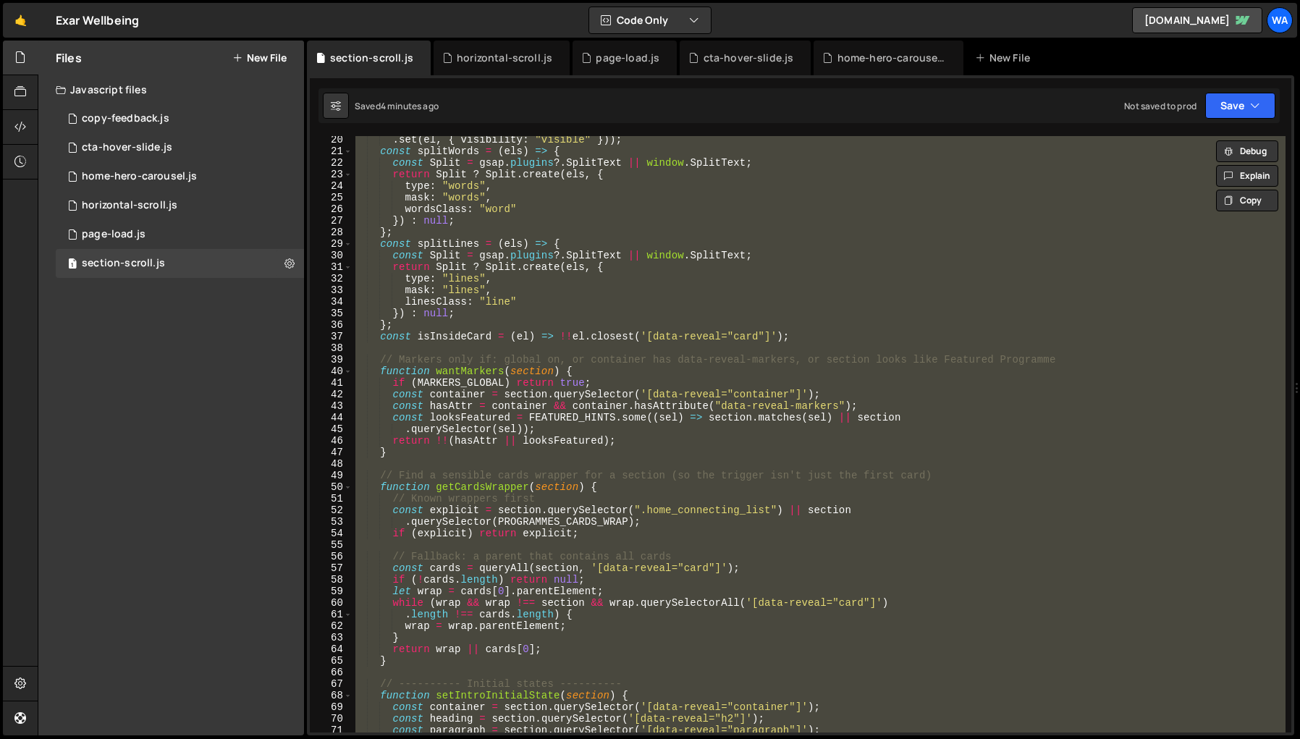
paste textarea
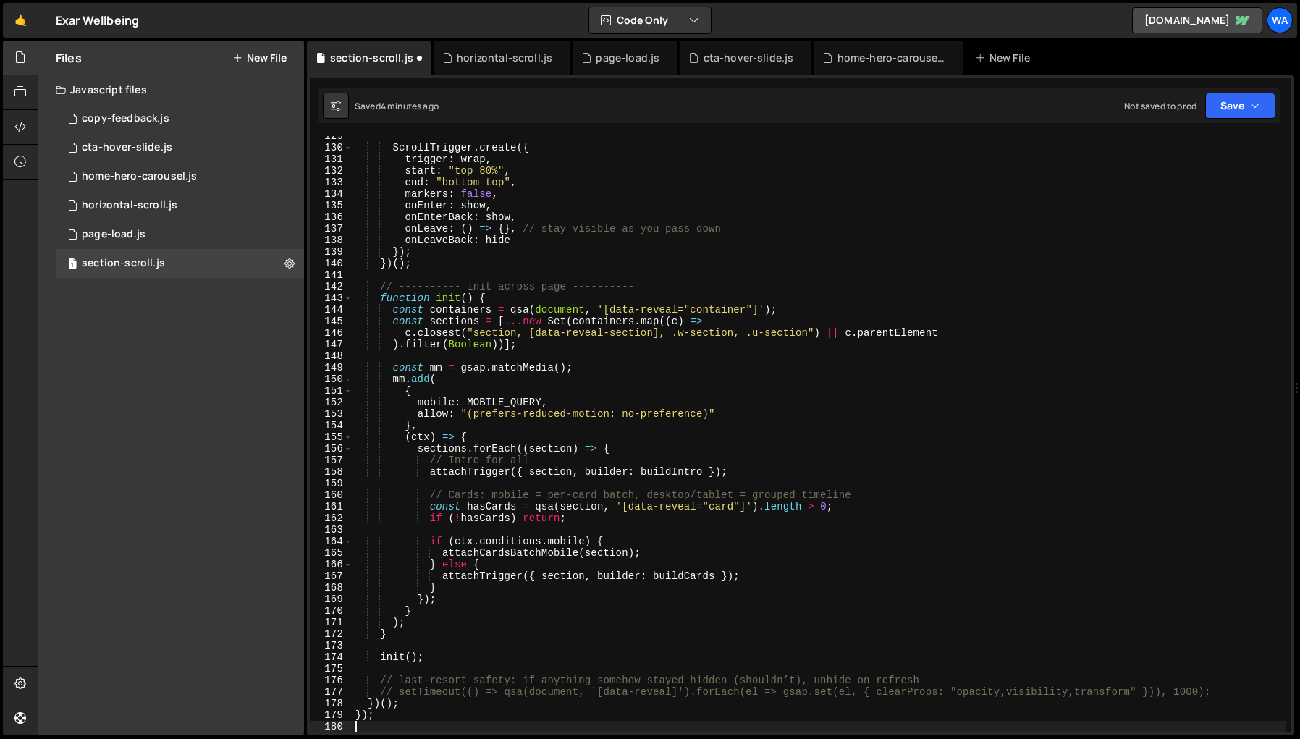
scroll to position [1488, 0]
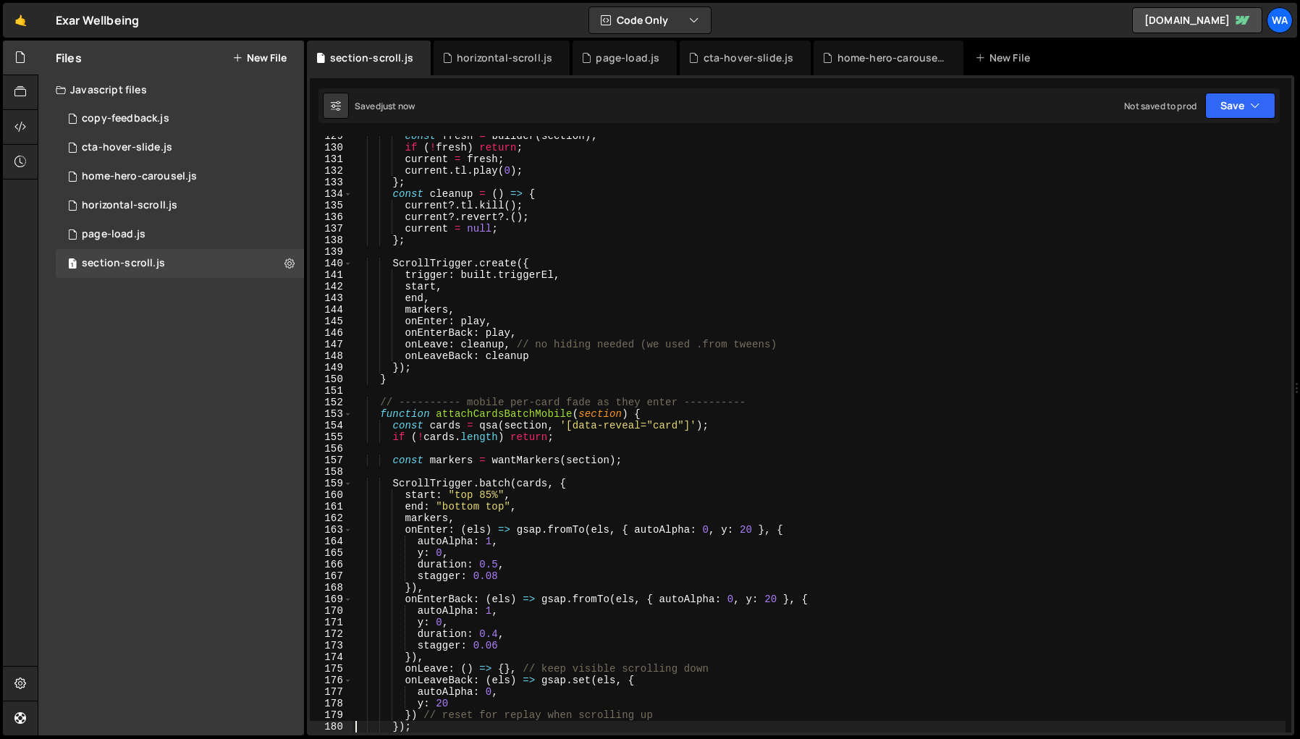
click at [1142, 305] on div "const fresh = builder ( section ) ; if ( ! fresh ) return ; current = fresh ; c…" at bounding box center [819, 440] width 933 height 620
click at [999, 424] on div "const fresh = builder ( section ) ; if ( ! fresh ) return ; current = fresh ; c…" at bounding box center [819, 440] width 933 height 620
type textarea "});"
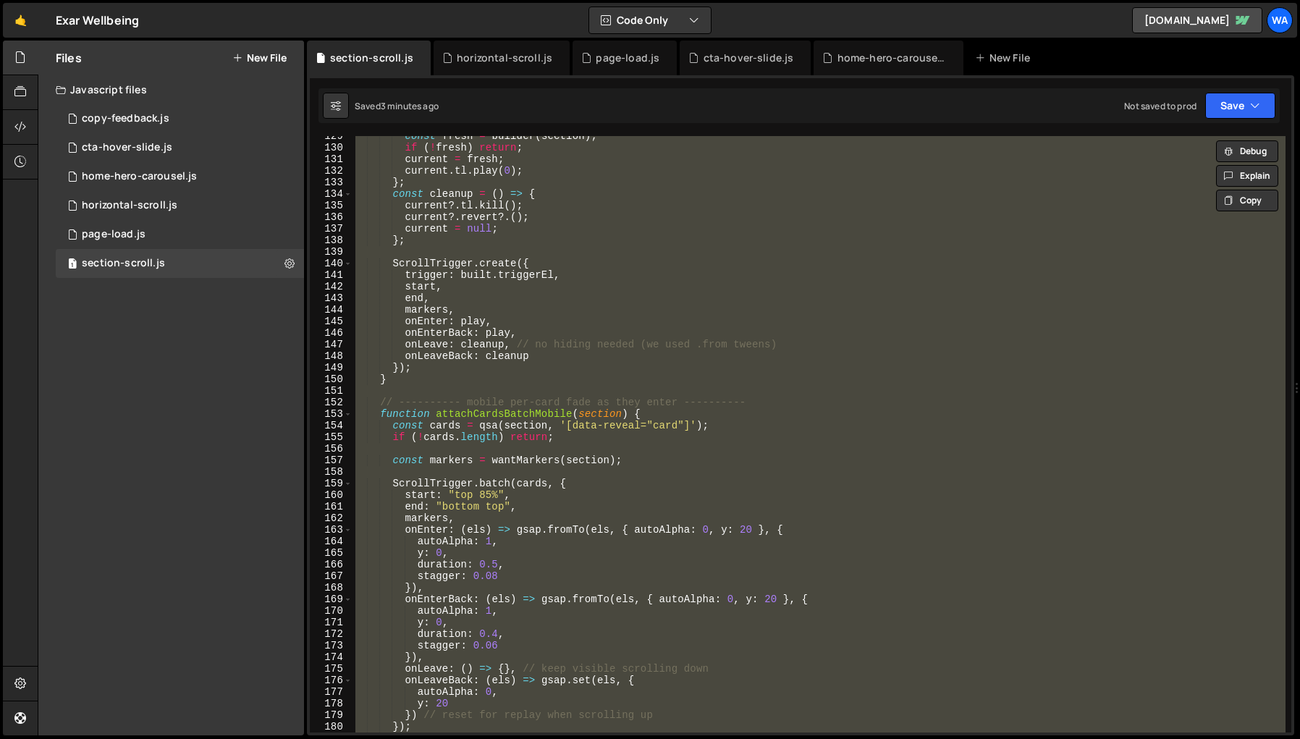
paste textarea
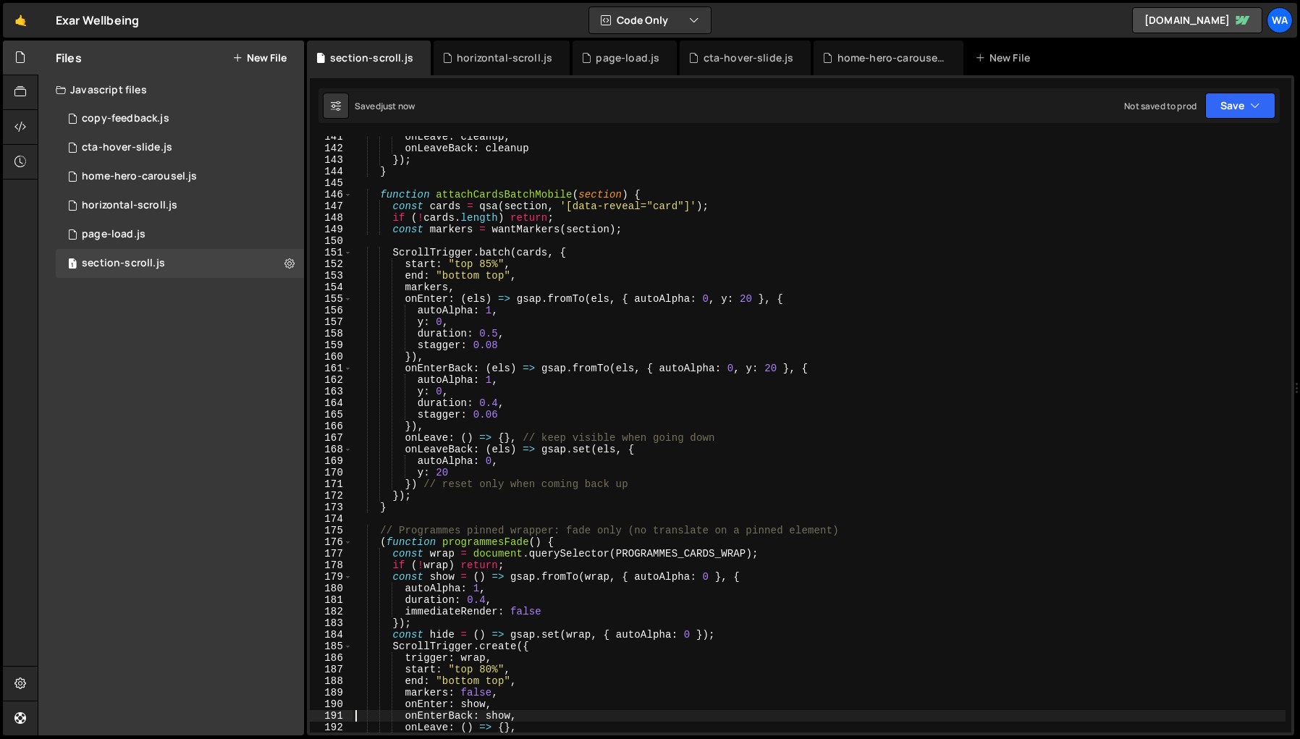
scroll to position [1771, 0]
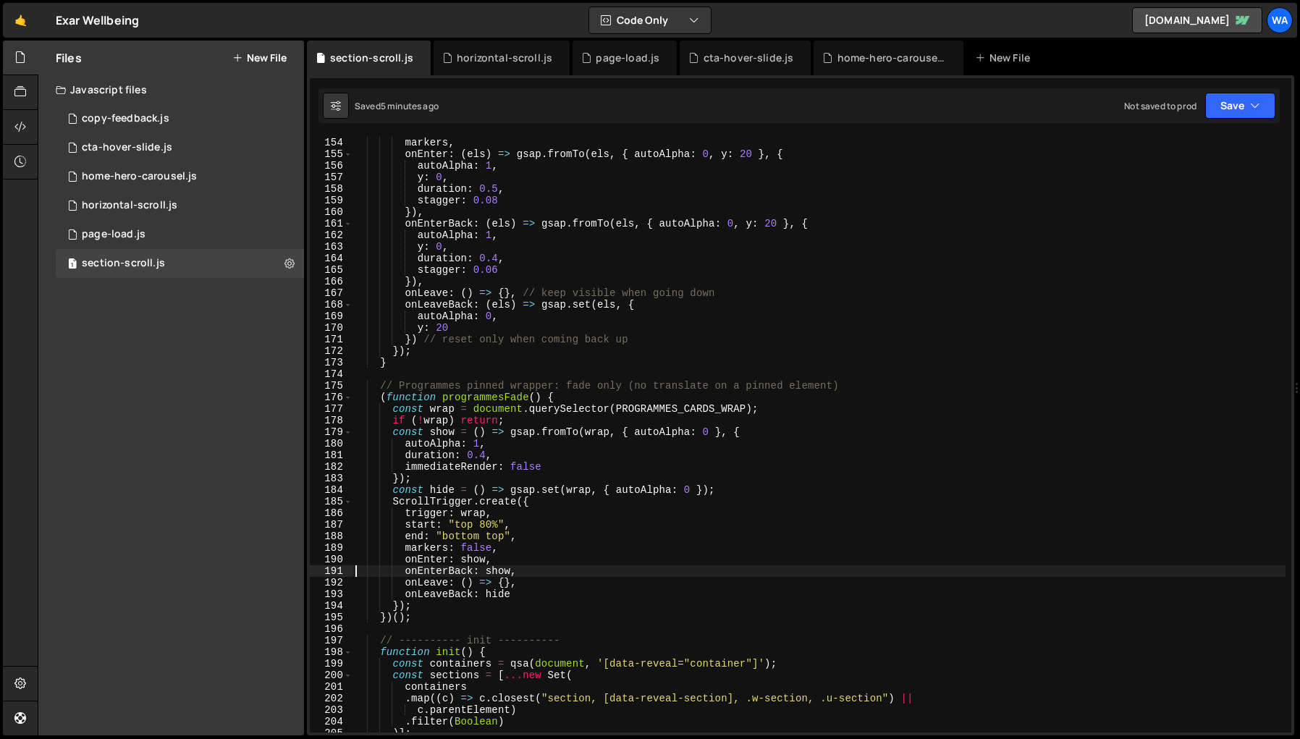
click at [1029, 474] on div "end : "bottom top" , markers , onEnter : ( els ) => gsap . fromTo ( els , { aut…" at bounding box center [819, 435] width 933 height 620
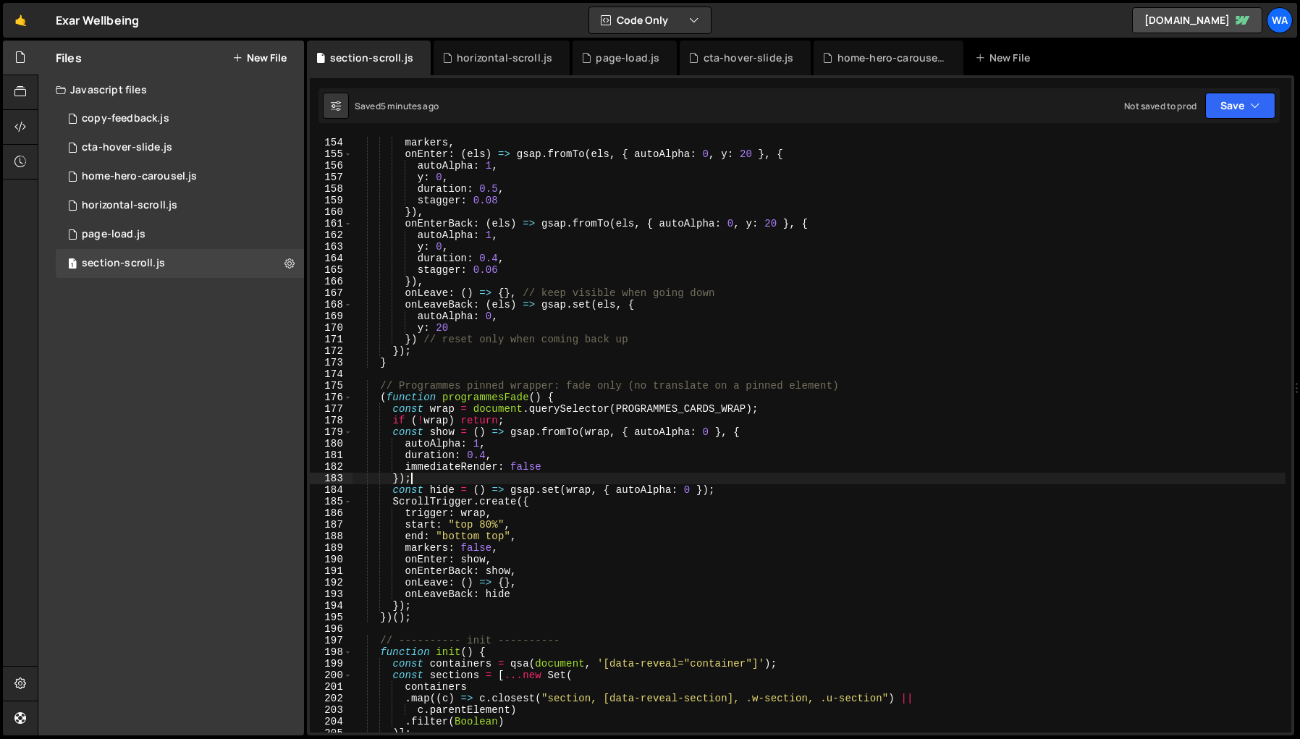
type textarea "});"
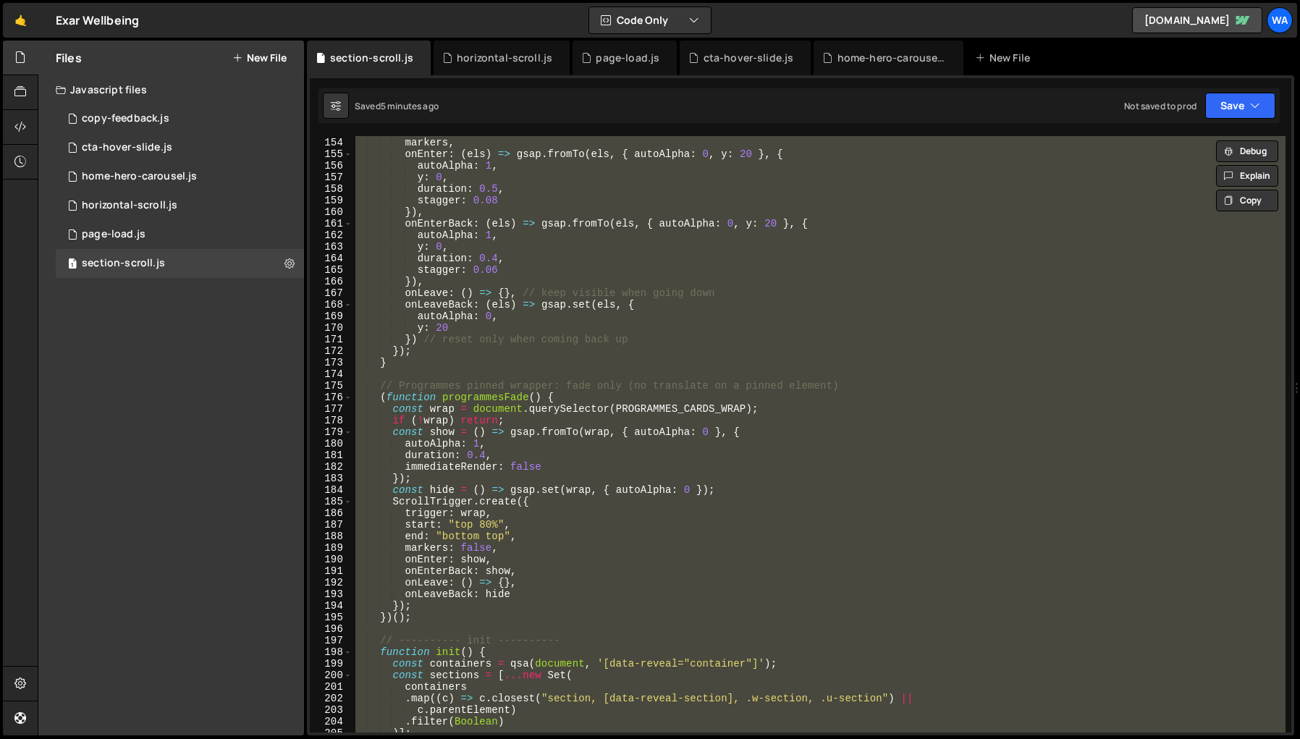
paste textarea
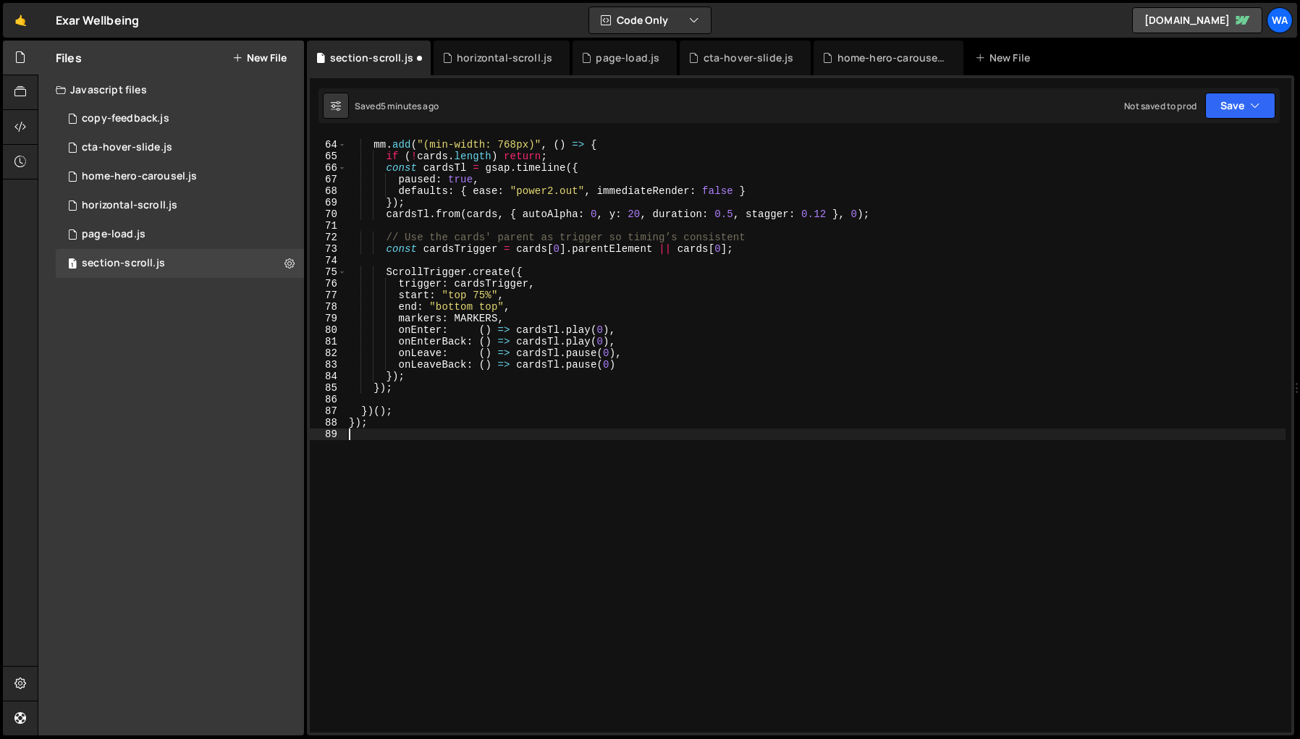
scroll to position [750, 0]
click at [728, 551] on div "mm . add ( "(min-width: 768px)" , ( ) => { if ( ! cards . length ) return ; con…" at bounding box center [816, 437] width 940 height 620
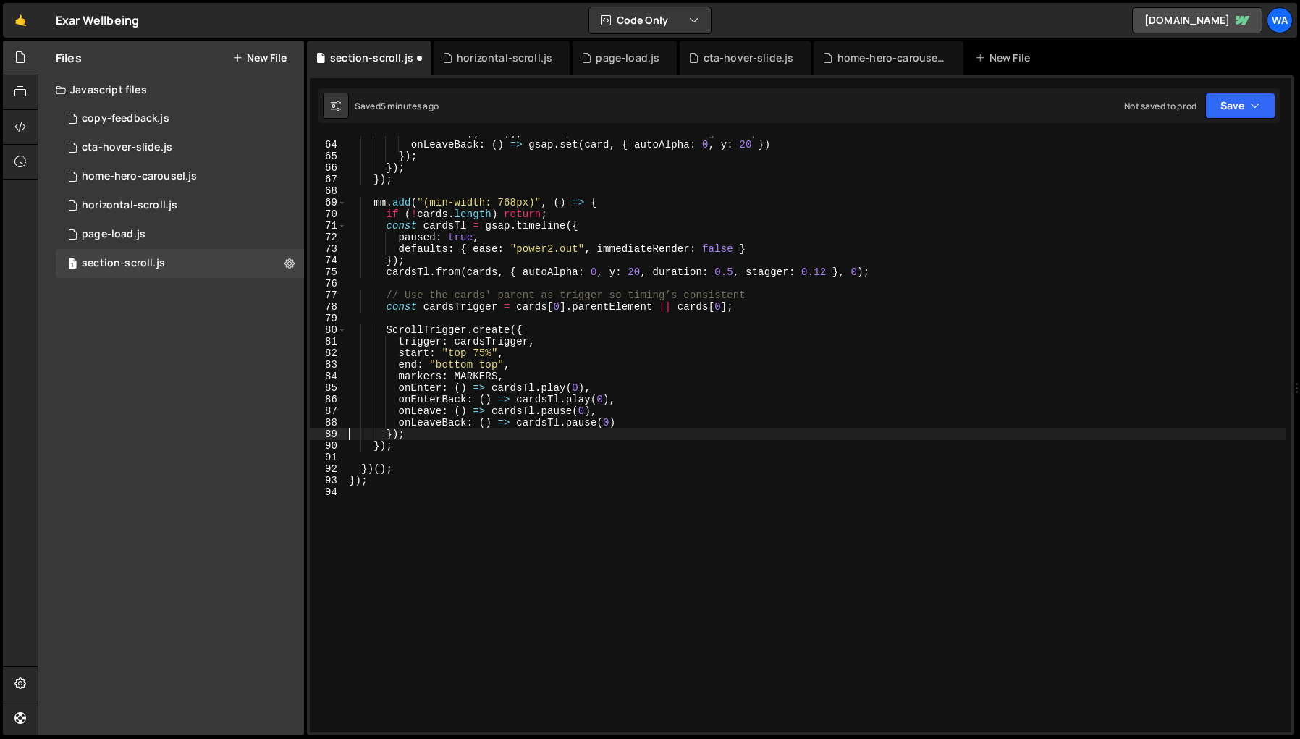
scroll to position [727, 0]
type textarea "cardsTl.from(cards, { autoAlpha: 0, y: 20, duration: 0.5, stagger: 0.12 }, 0);"
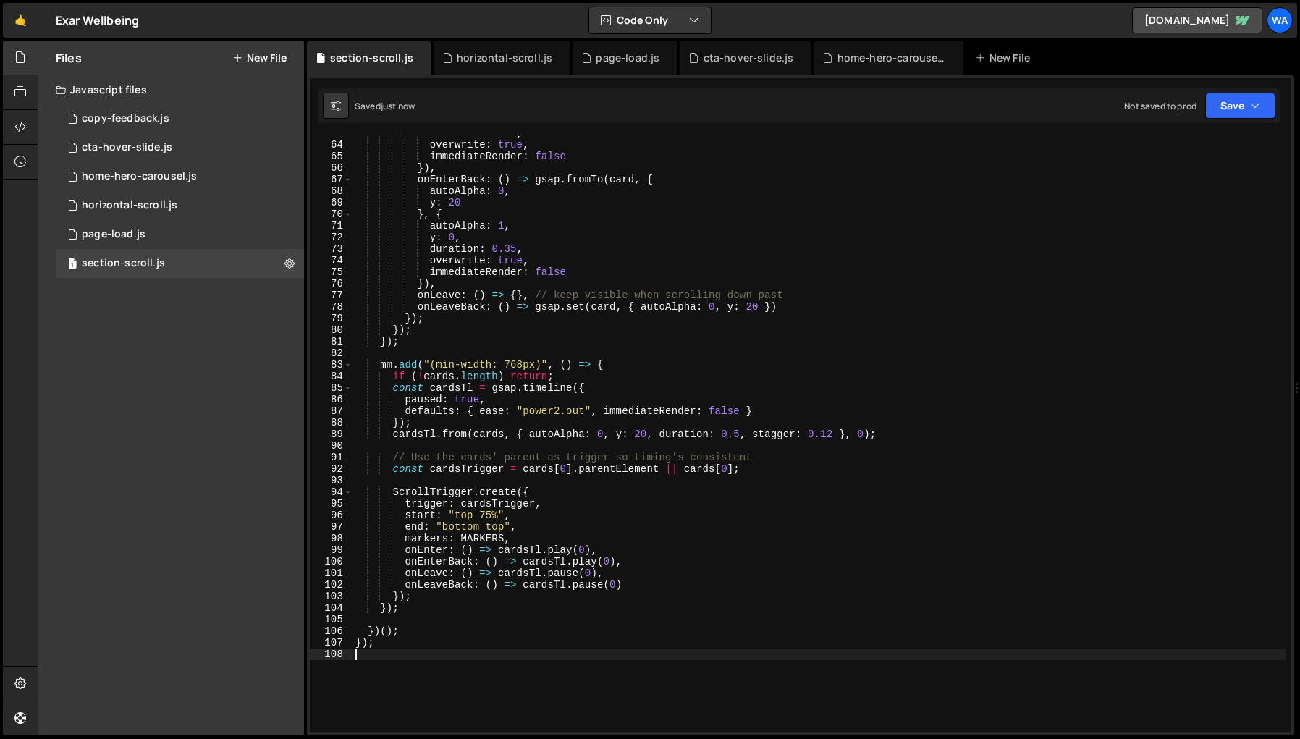
click at [667, 670] on div "duration : 0.45 , overwrite : true , immediateRender : false }) , onEnterBack :…" at bounding box center [819, 437] width 933 height 620
type textarea "});"
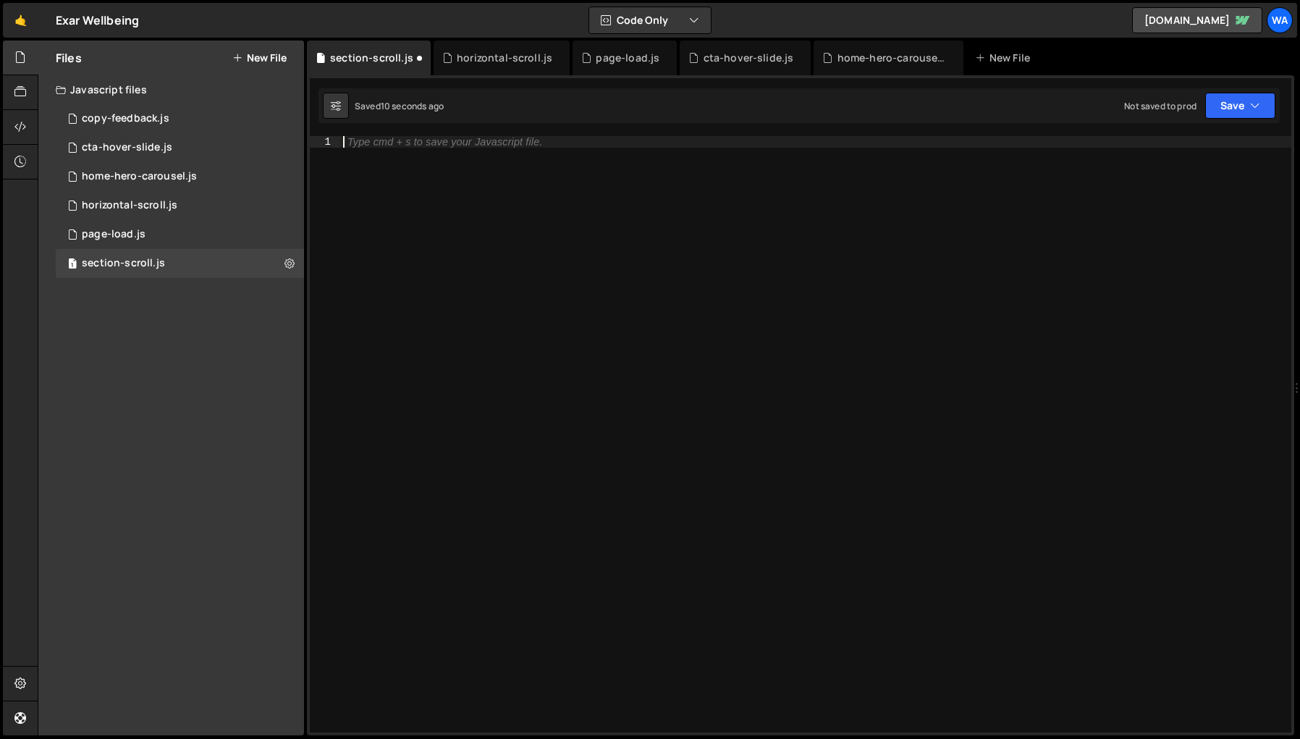
click at [601, 591] on div "Type cmd + s to save your Javascript file." at bounding box center [815, 446] width 951 height 620
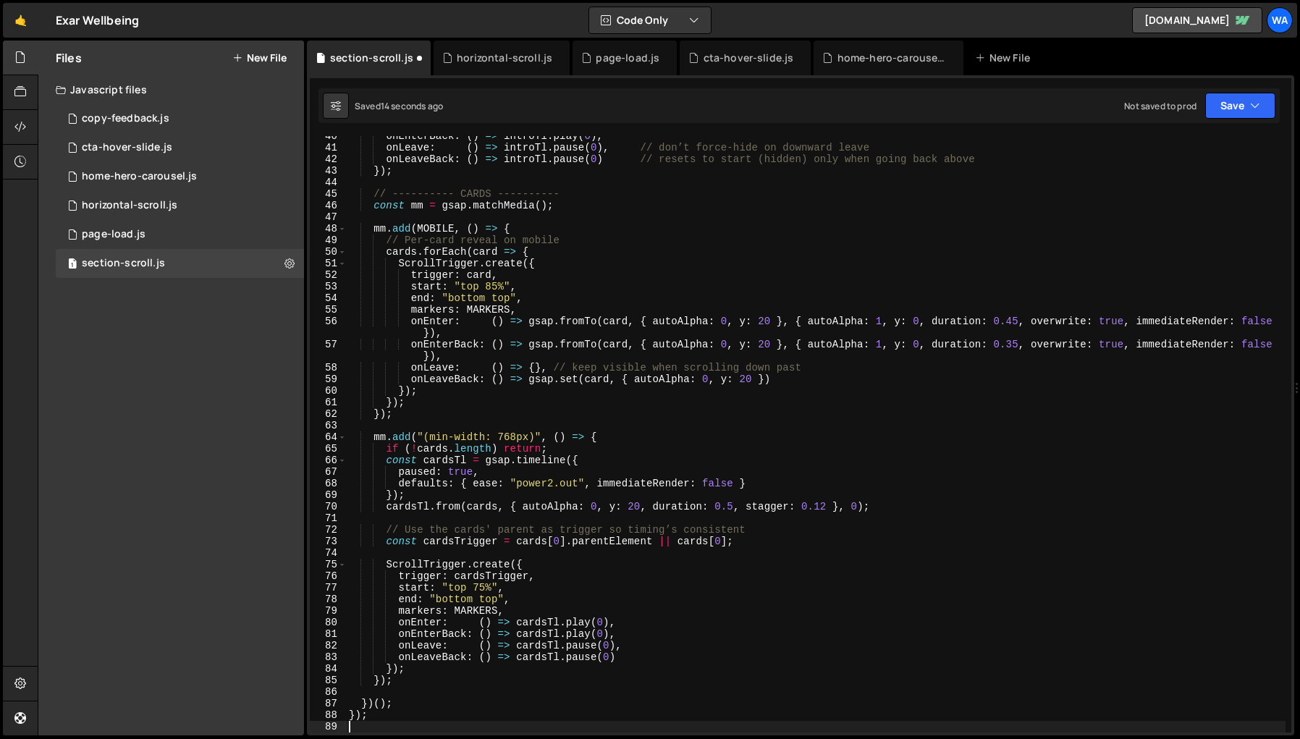
scroll to position [457, 0]
click at [788, 691] on div "onEnterBack : ( ) => introTl . play ( 0 ) , onLeave : ( ) => introTl . pause ( …" at bounding box center [816, 440] width 940 height 620
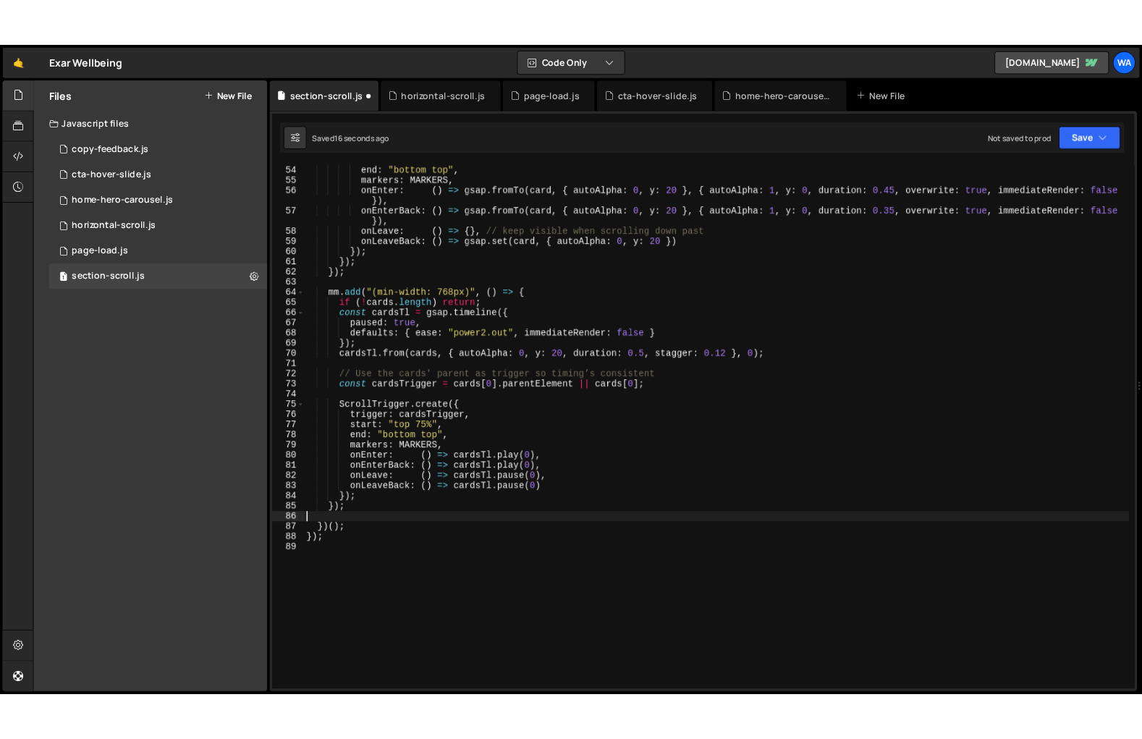
scroll to position [613, 0]
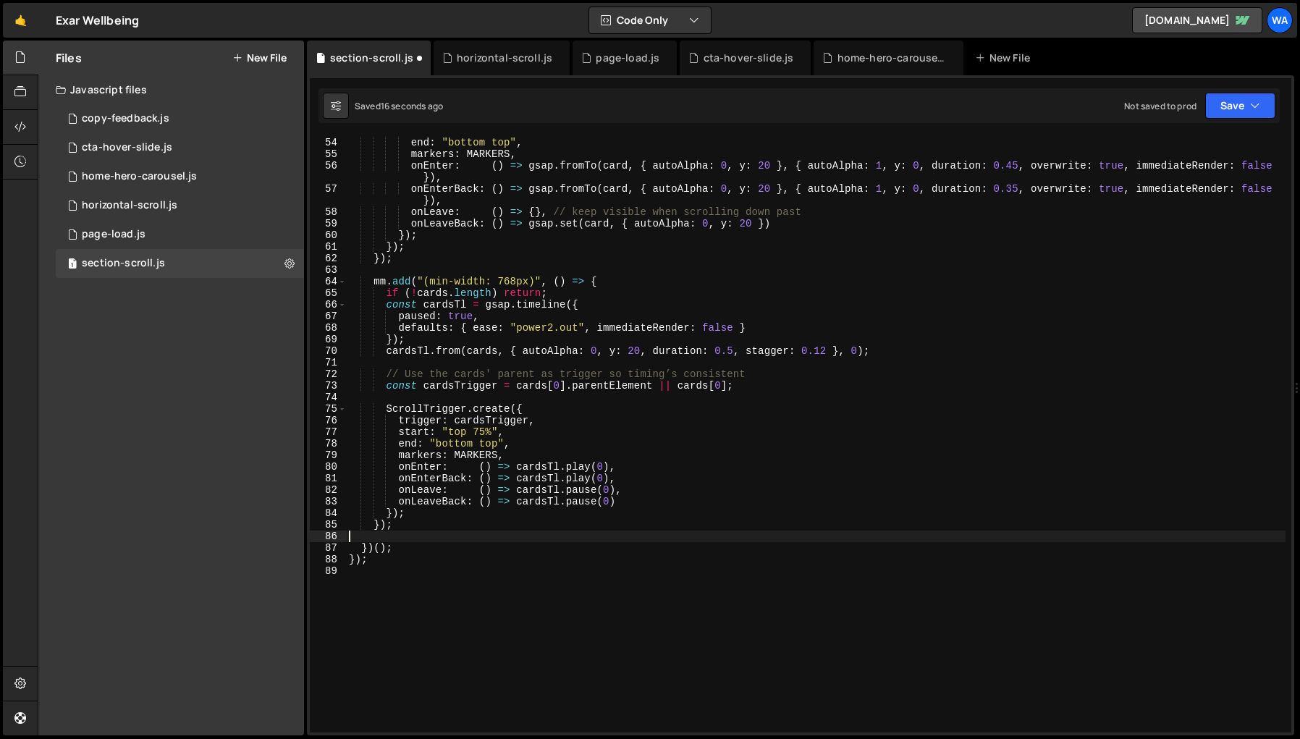
click at [589, 623] on div "start : "top 85%" , end : "bottom top" , markers : MARKERS , onEnter : ( ) => g…" at bounding box center [816, 435] width 940 height 620
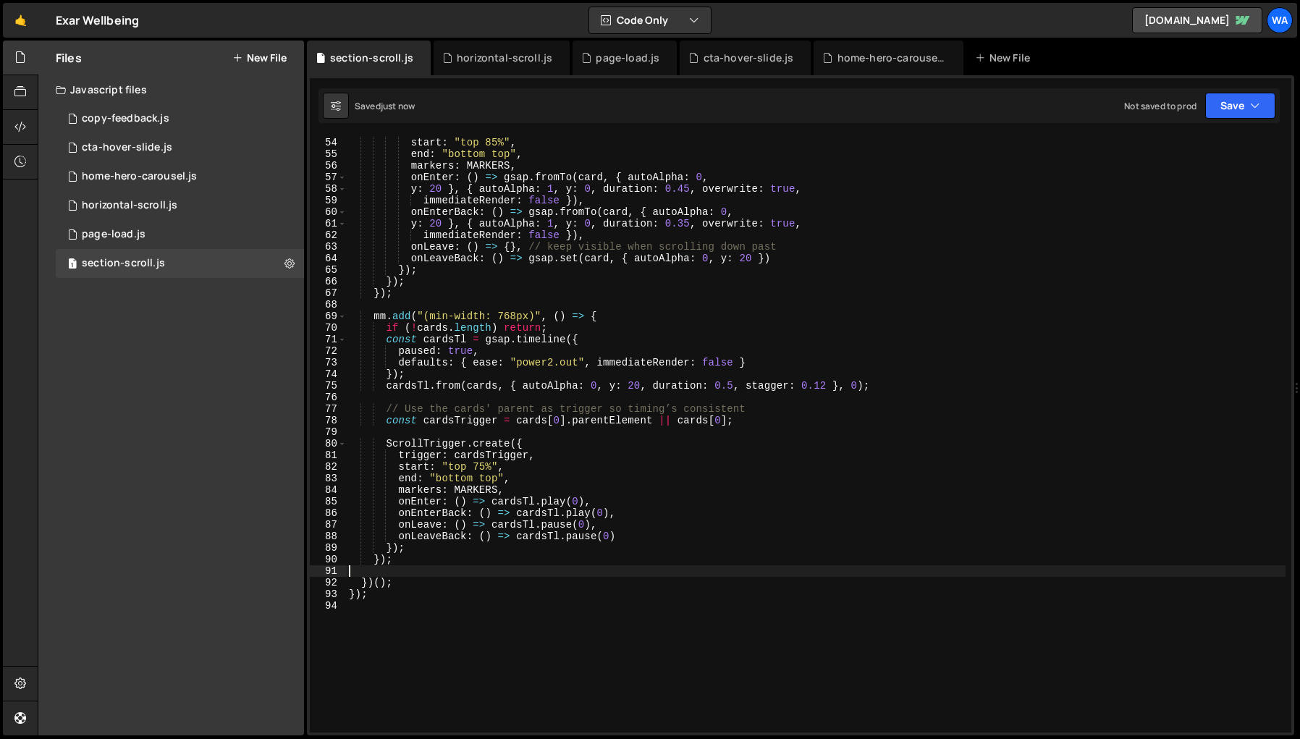
click at [478, 644] on div "trigger : card , start : "top 85%" , end : "bottom top" , markers : MARKERS , o…" at bounding box center [816, 435] width 940 height 620
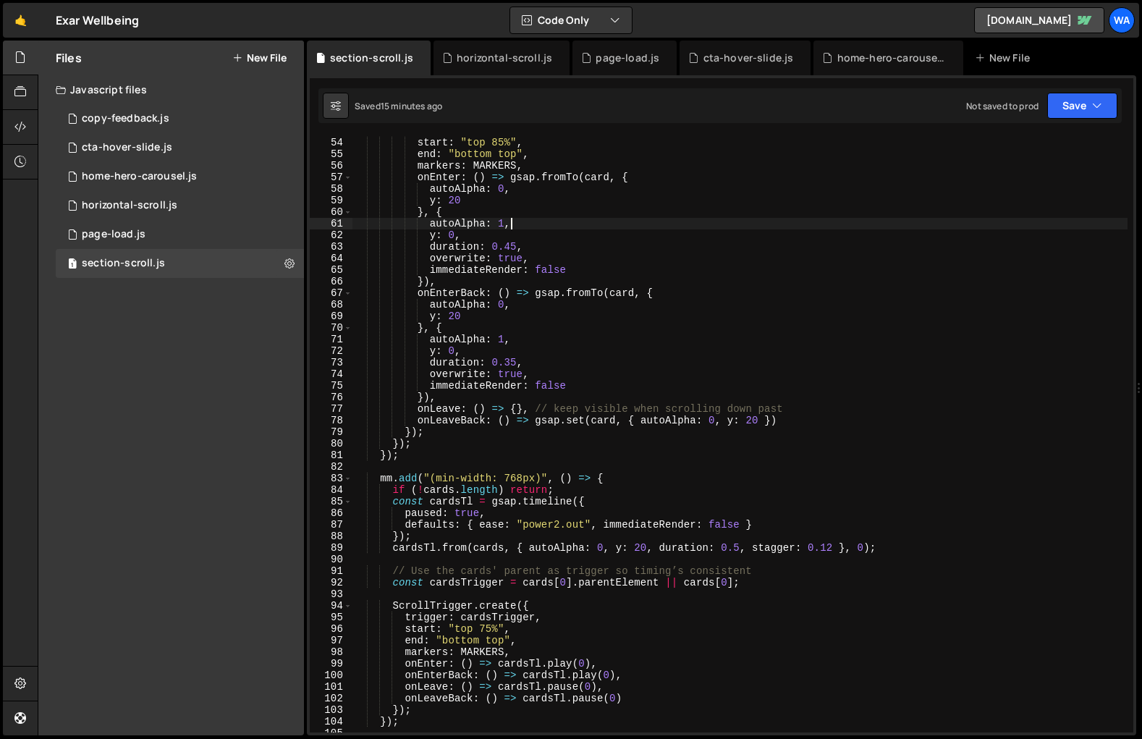
click at [730, 229] on div "trigger : card , start : "top 85%" , end : "bottom top" , markers : MARKERS , o…" at bounding box center [740, 435] width 775 height 620
type textarea "});"
